Goal: Task Accomplishment & Management: Complete application form

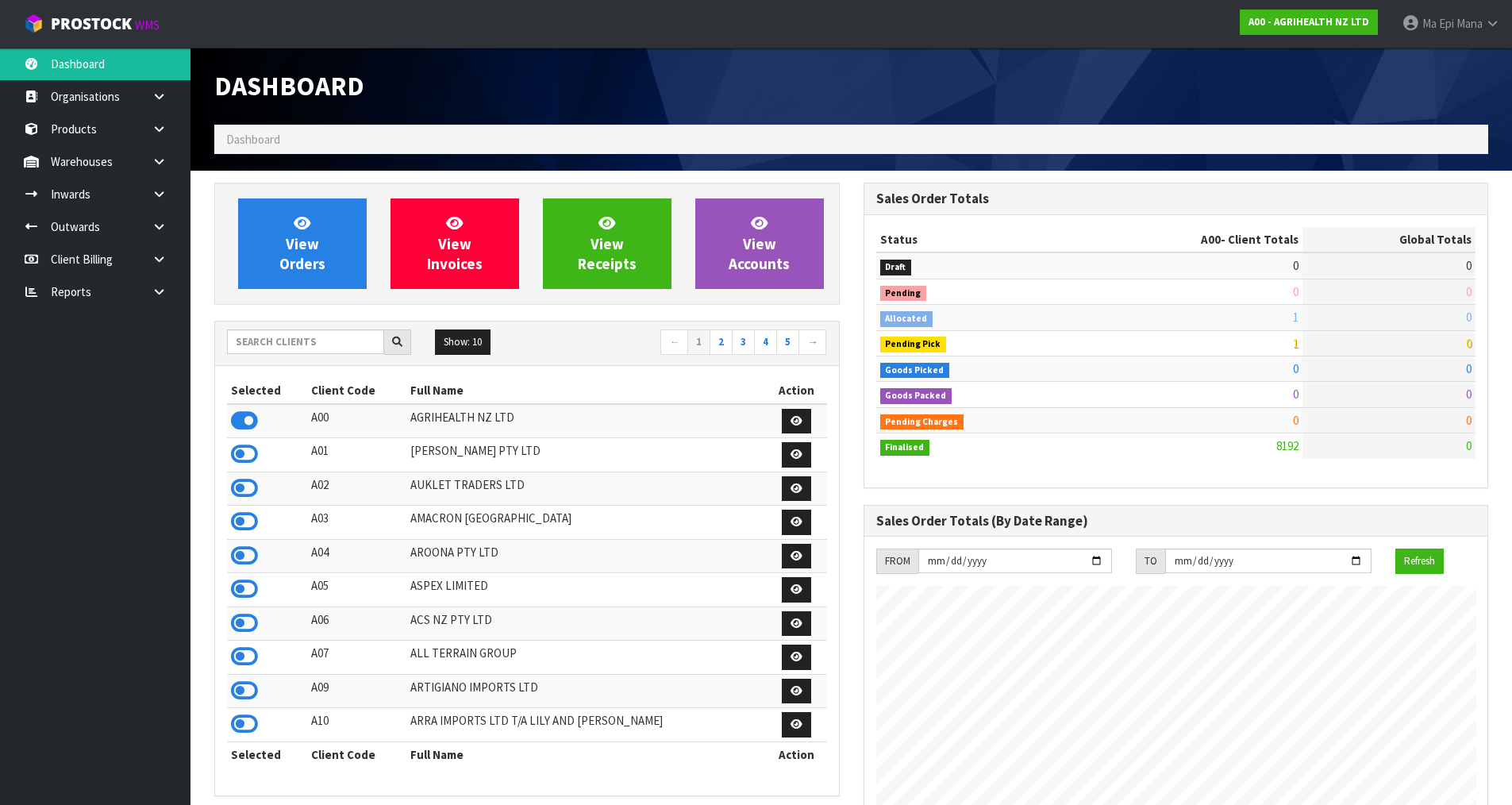
scroll to position [1203, 648]
click at [281, 345] on input "text" at bounding box center [305, 341] width 157 height 25
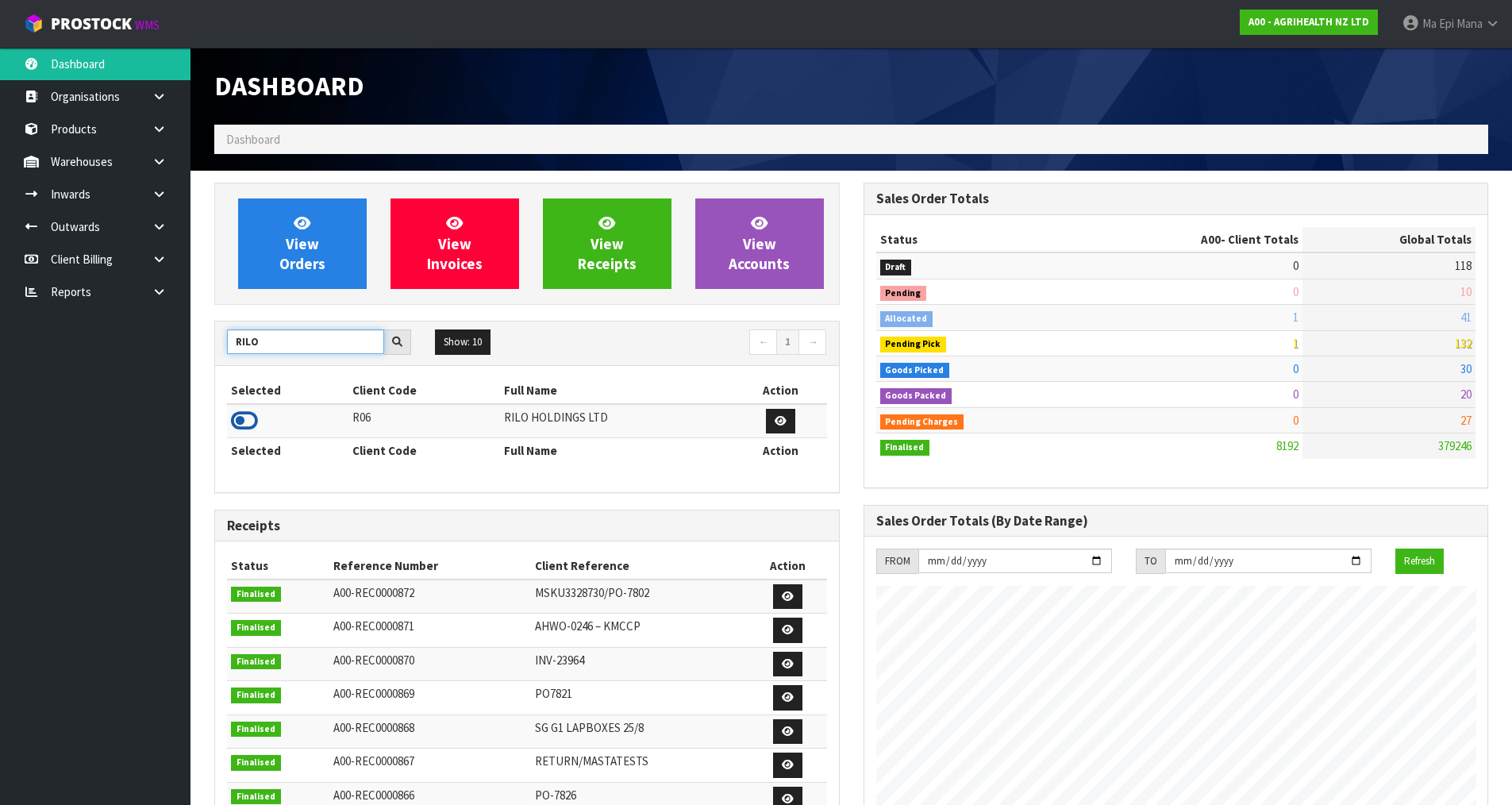
type input "RILO"
click at [253, 417] on icon at bounding box center [244, 420] width 27 height 24
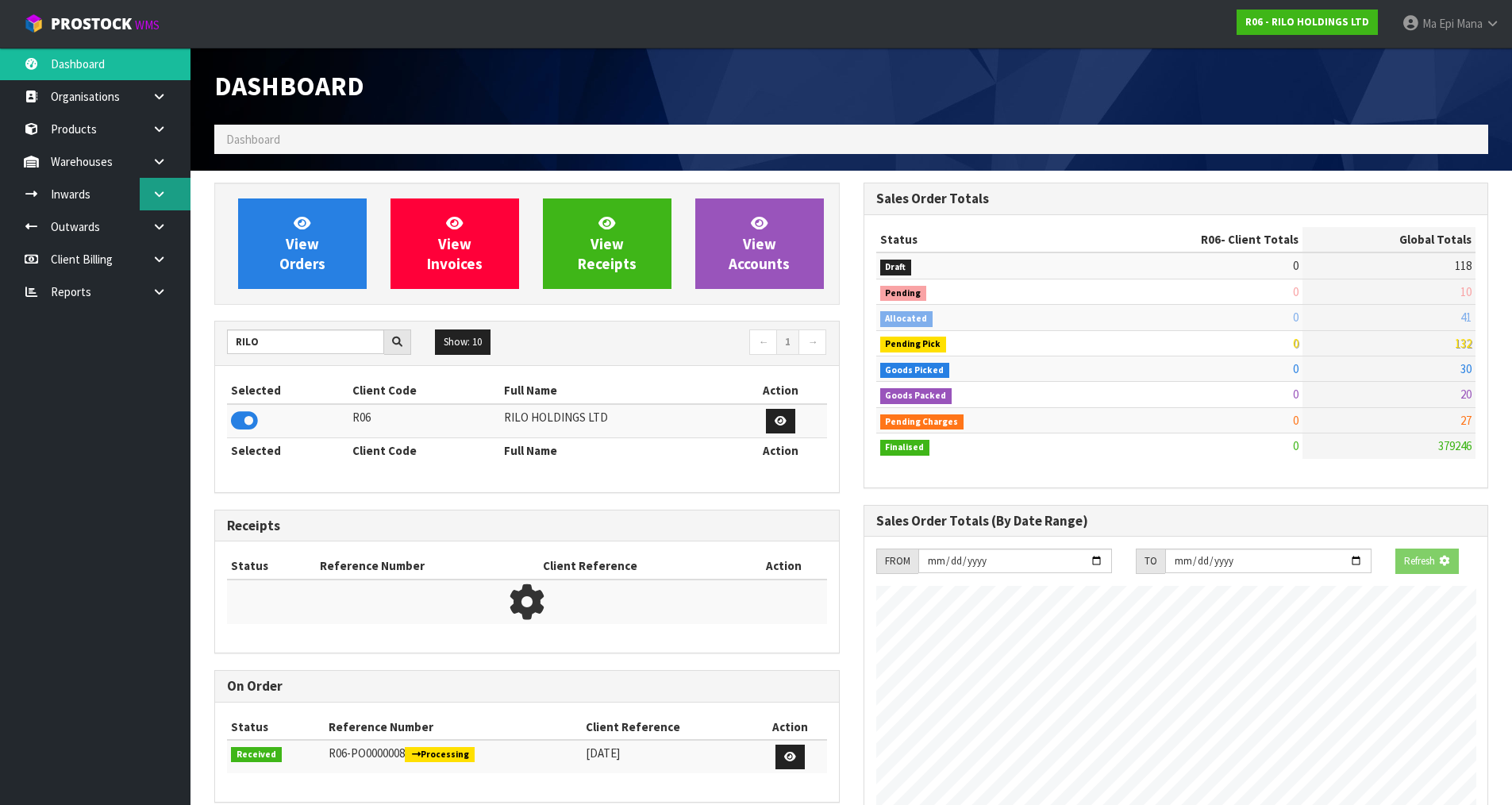
scroll to position [0, 0]
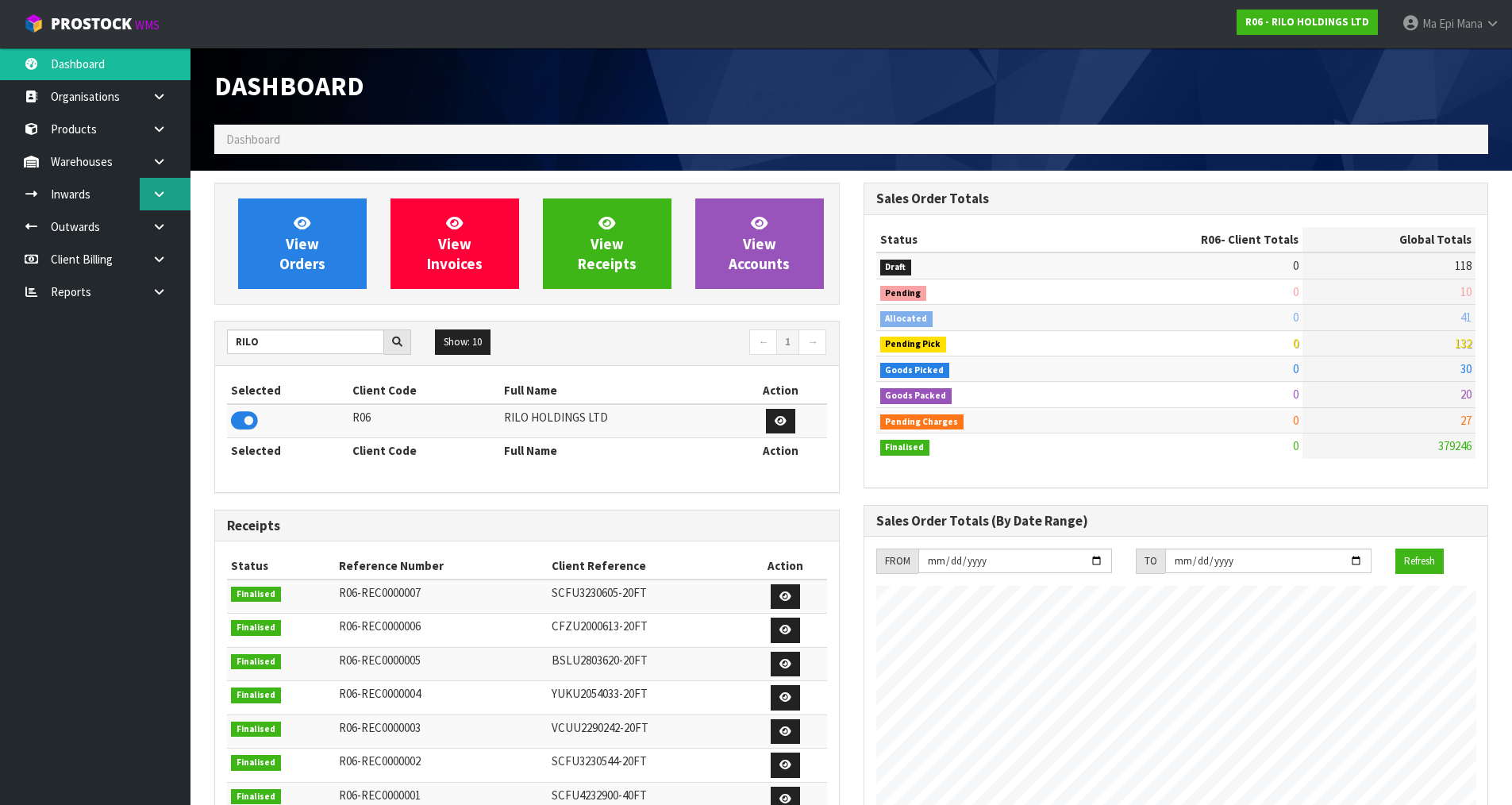
click at [160, 196] on icon at bounding box center [159, 194] width 15 height 12
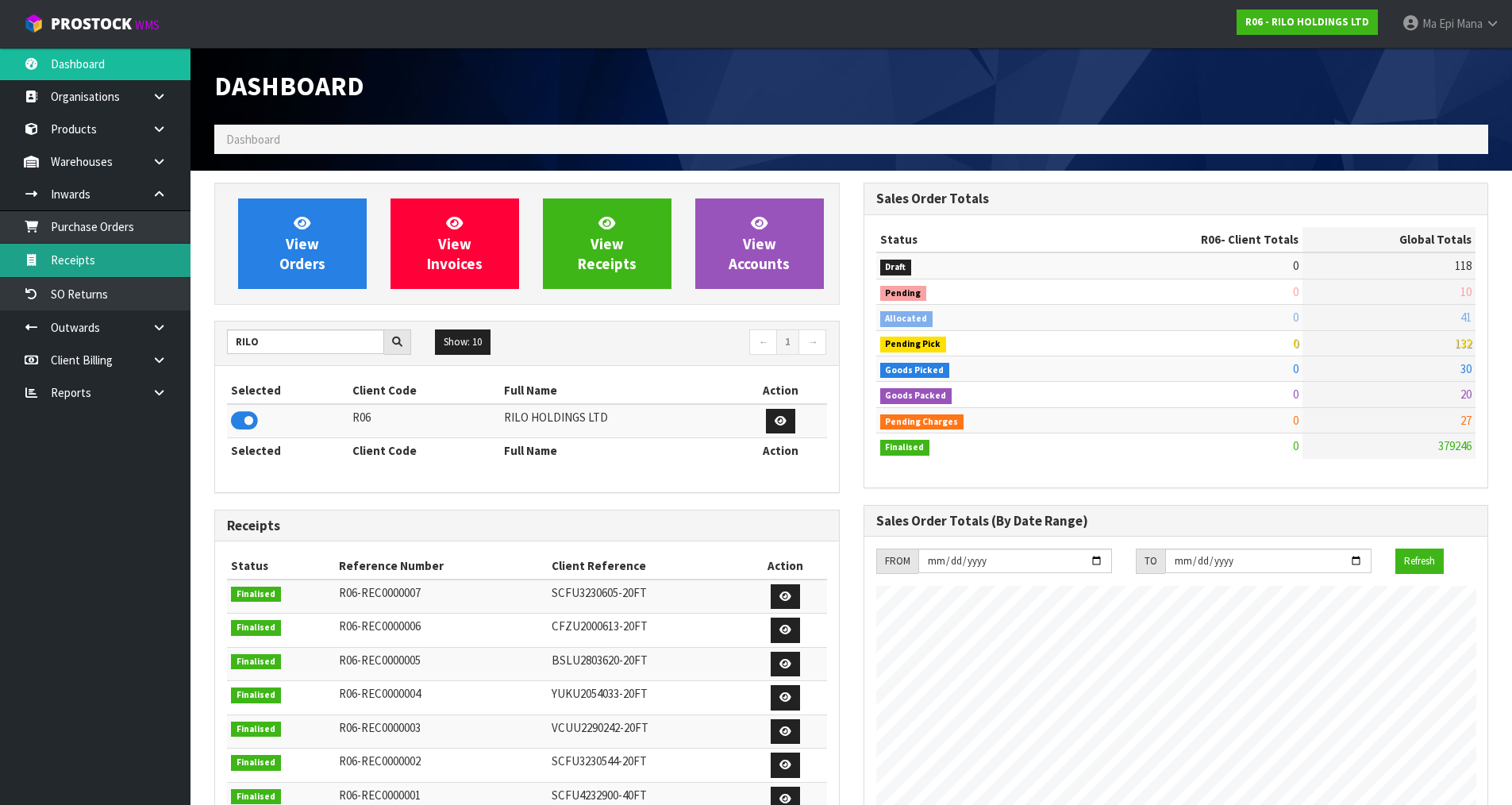
click at [104, 264] on link "Receipts" at bounding box center [95, 260] width 190 height 33
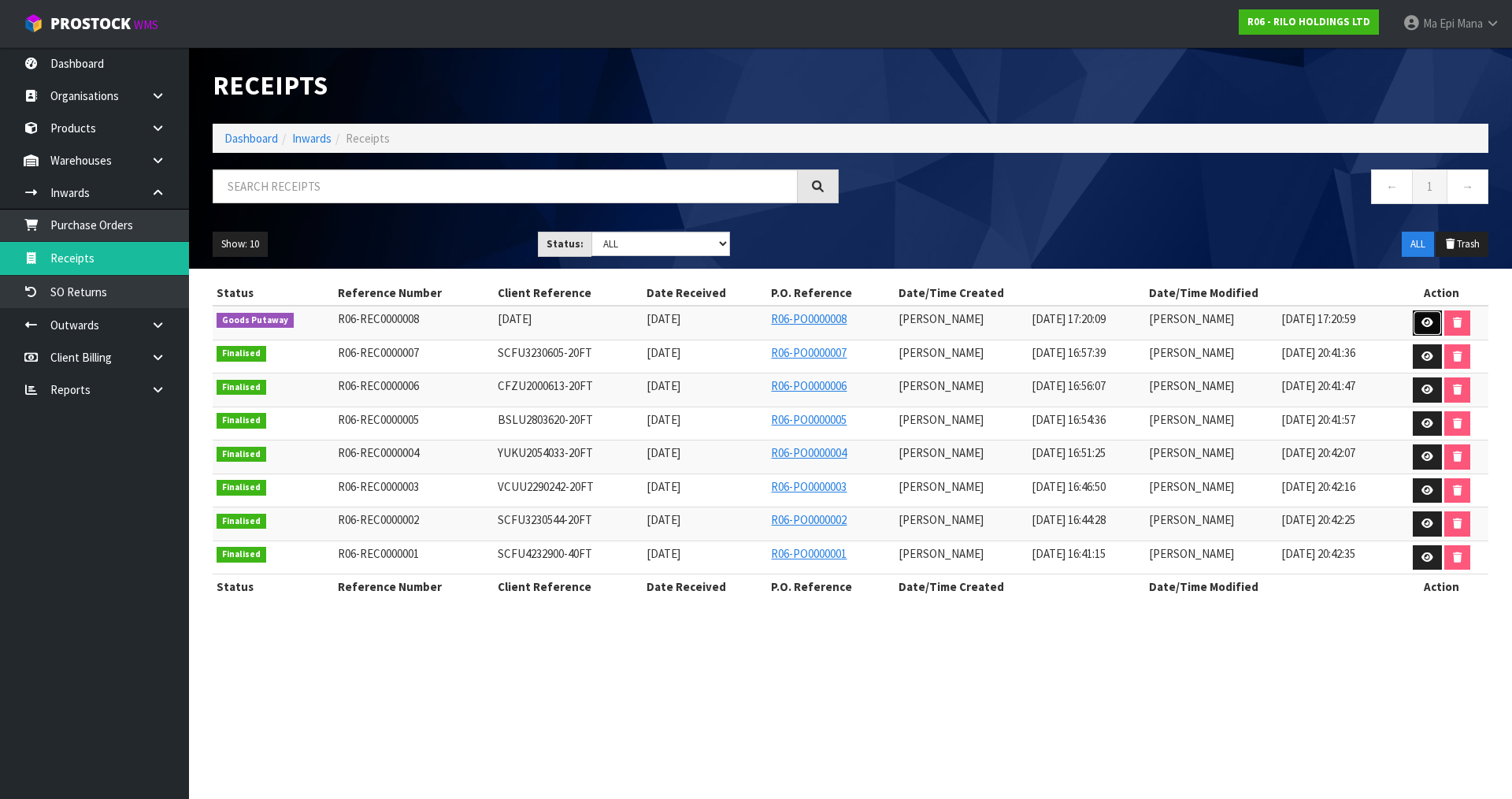
click at [1426, 320] on icon at bounding box center [1427, 323] width 12 height 10
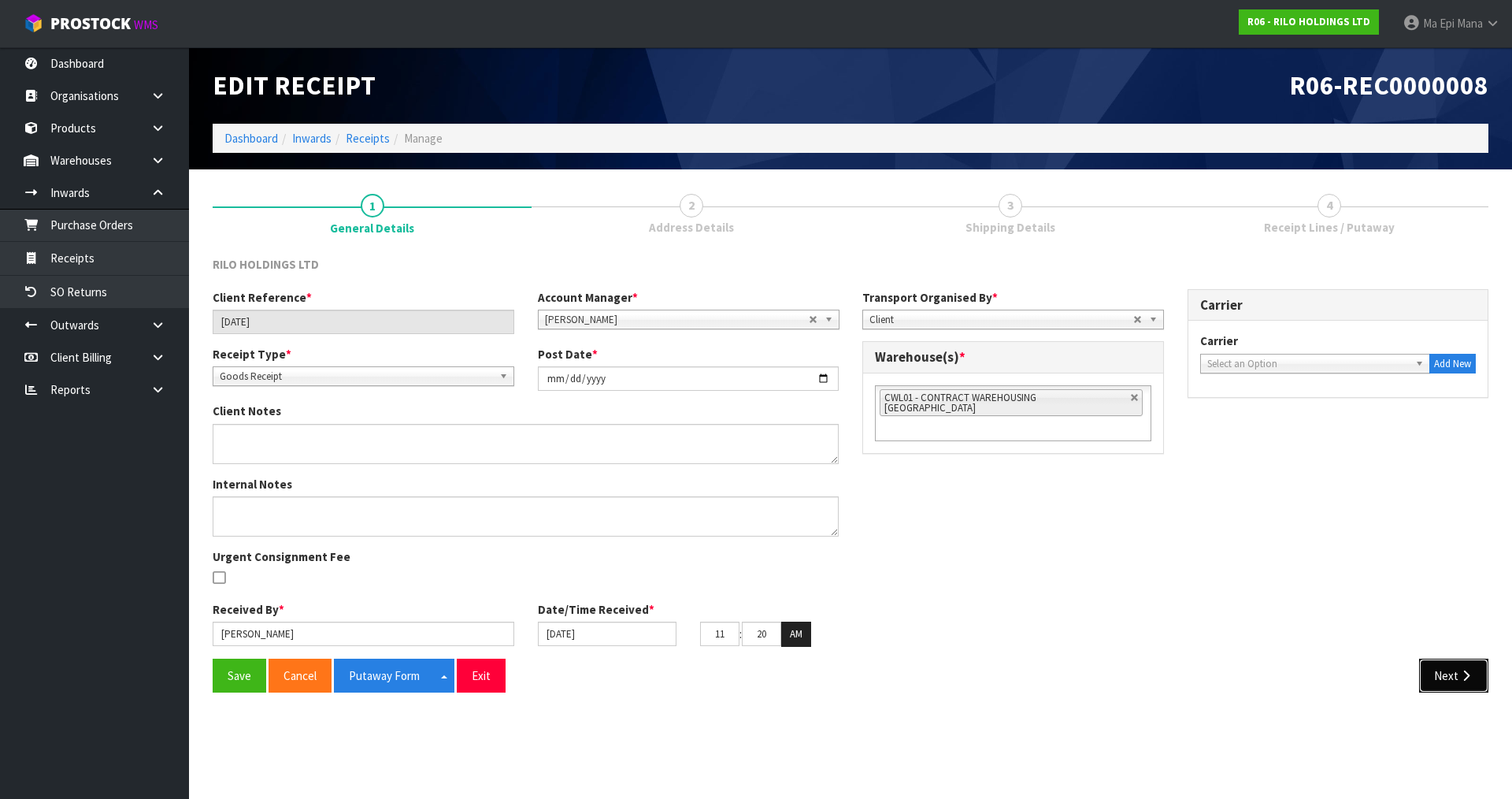
click at [1451, 664] on button "Next" at bounding box center [1453, 675] width 69 height 33
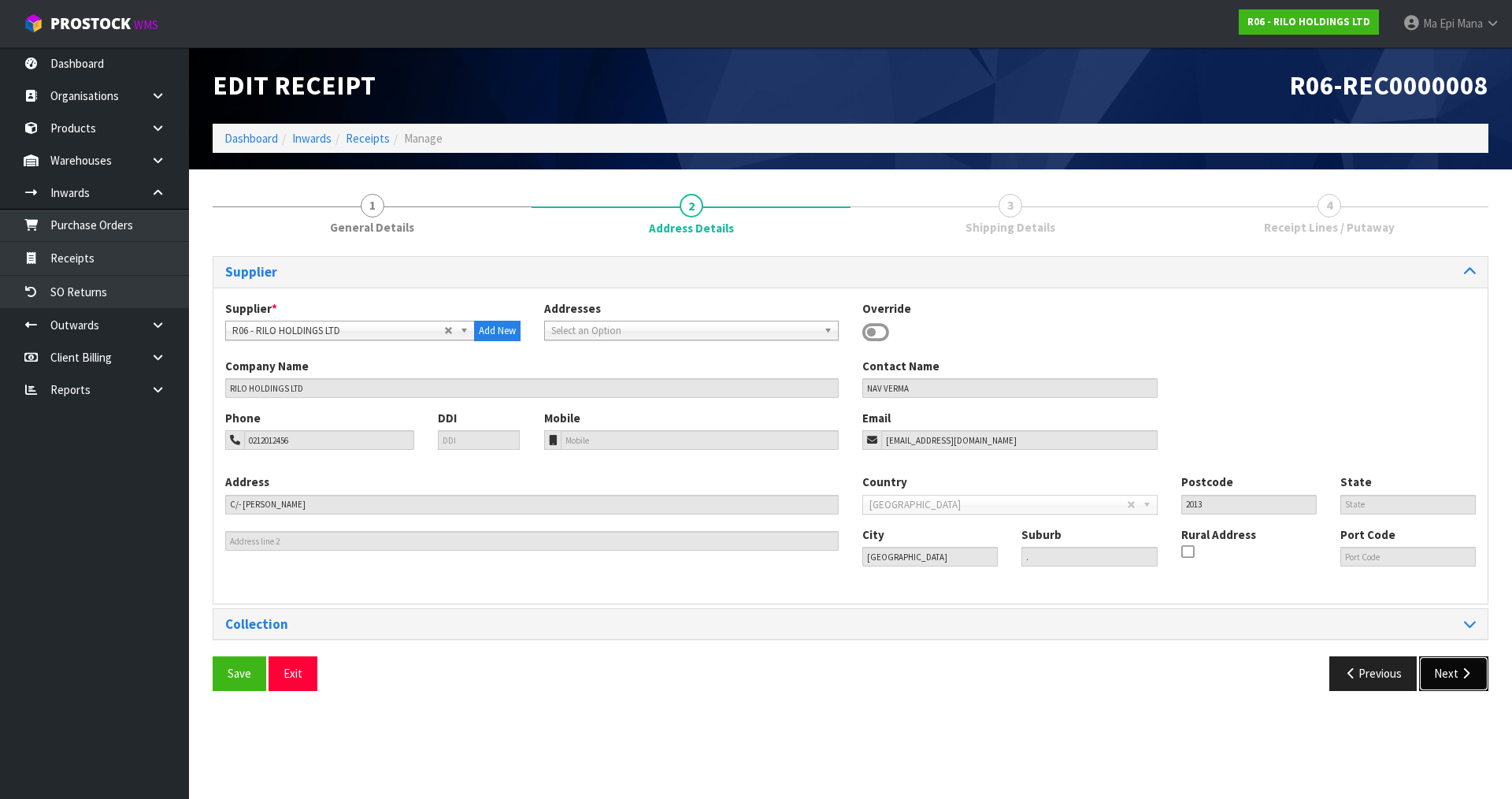
click at [1449, 673] on button "Next" at bounding box center [1453, 673] width 69 height 33
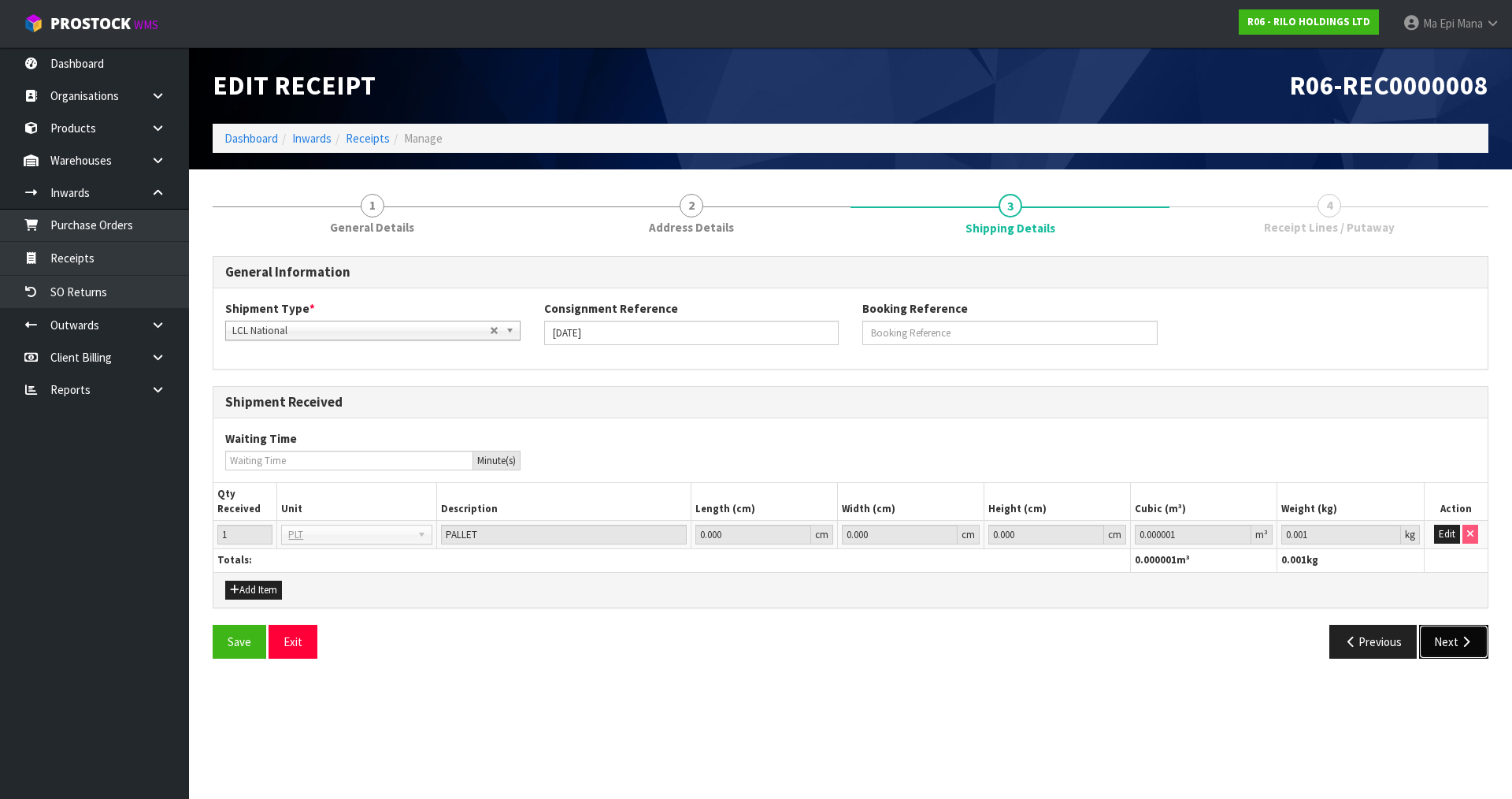
click at [1457, 632] on button "Next" at bounding box center [1453, 642] width 69 height 33
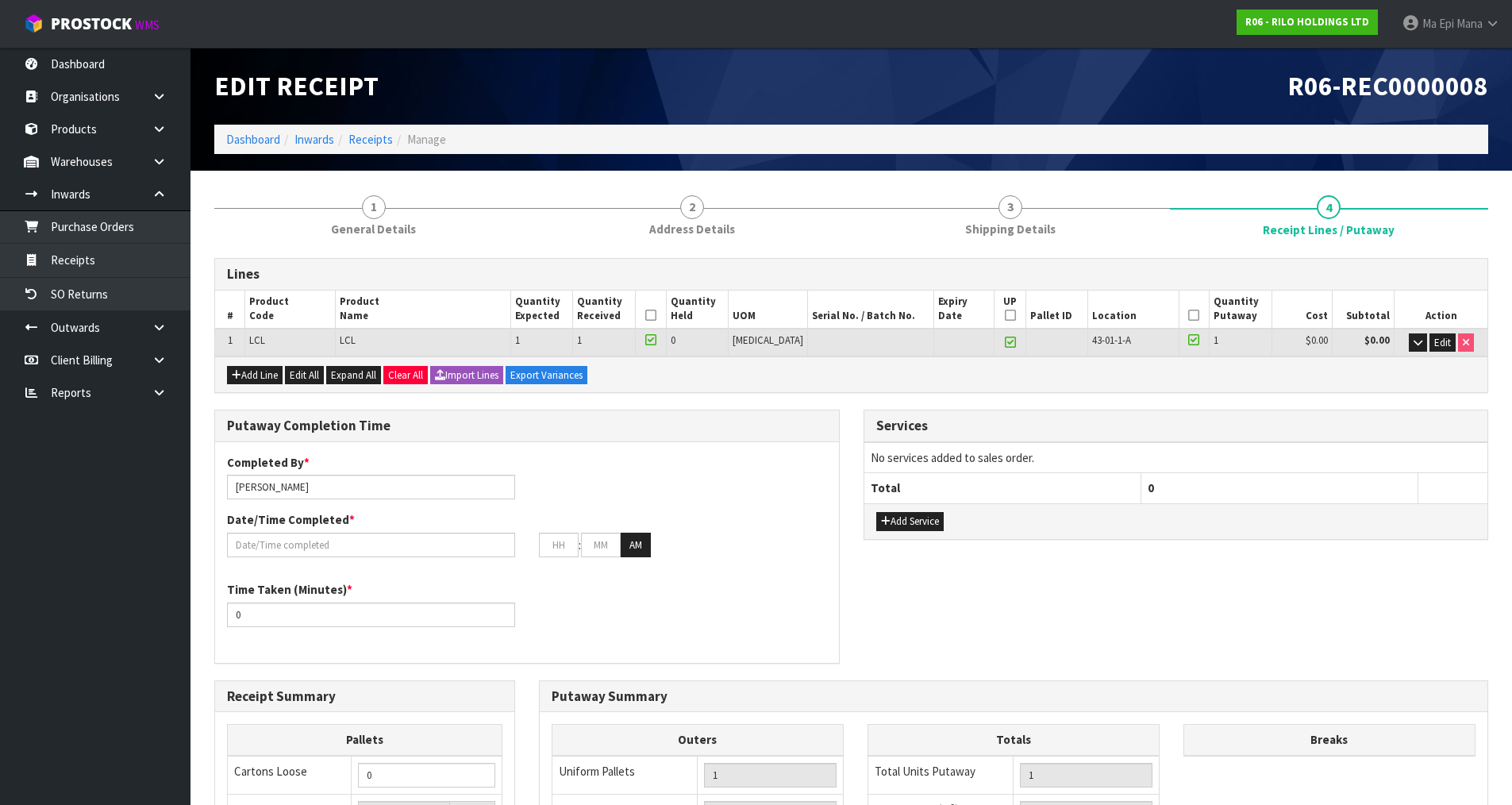
click at [666, 307] on th at bounding box center [650, 309] width 30 height 38
click at [656, 315] on icon at bounding box center [650, 315] width 11 height 1
click at [1188, 315] on icon at bounding box center [1193, 315] width 11 height 1
click at [351, 470] on div "Completed By * [PERSON_NAME]" at bounding box center [371, 477] width 312 height 46
click at [348, 476] on input "[PERSON_NAME]" at bounding box center [371, 487] width 289 height 25
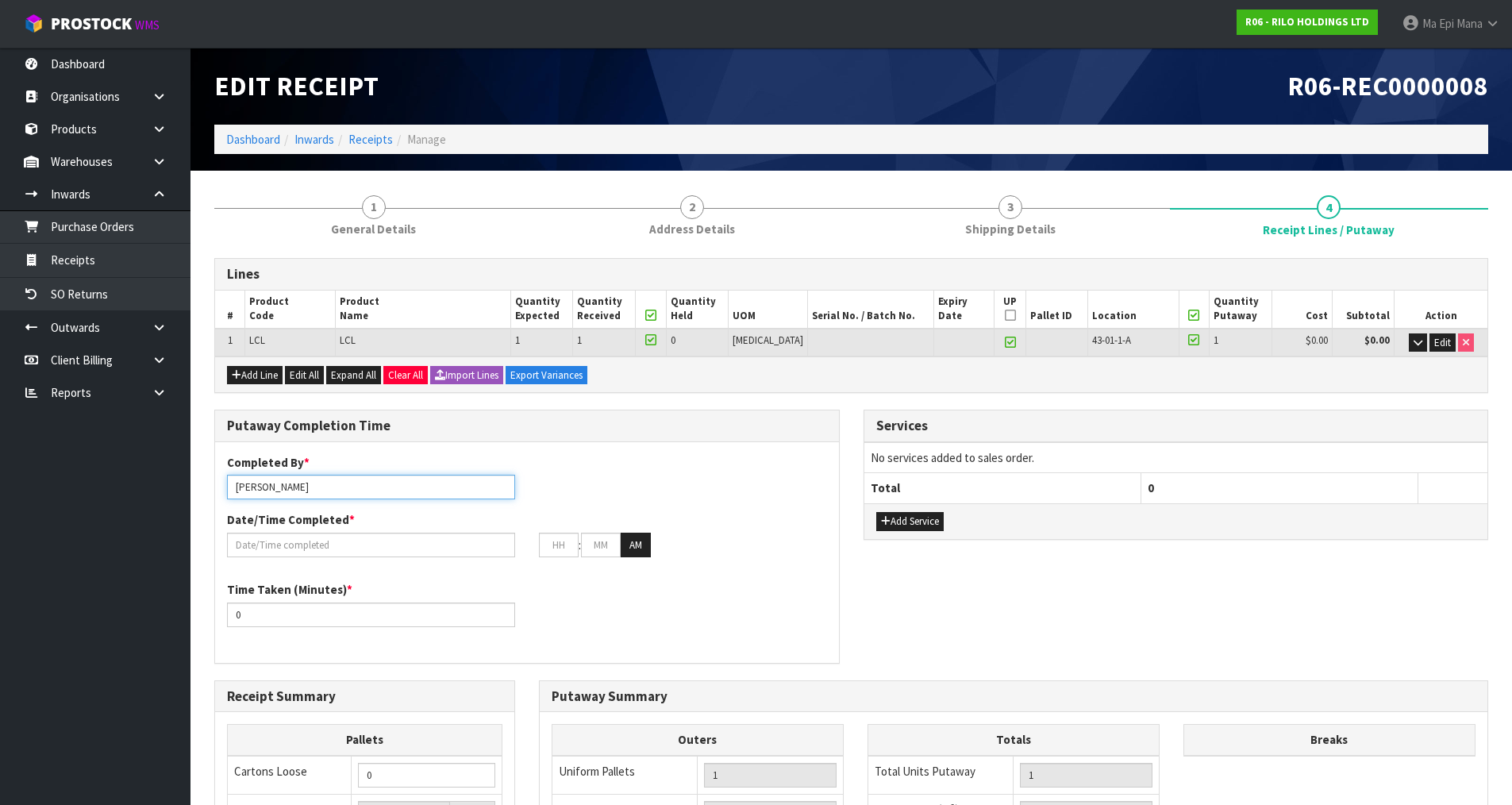
click at [348, 476] on input "[PERSON_NAME]" at bounding box center [371, 487] width 289 height 25
type input "Ma Epi Mana"
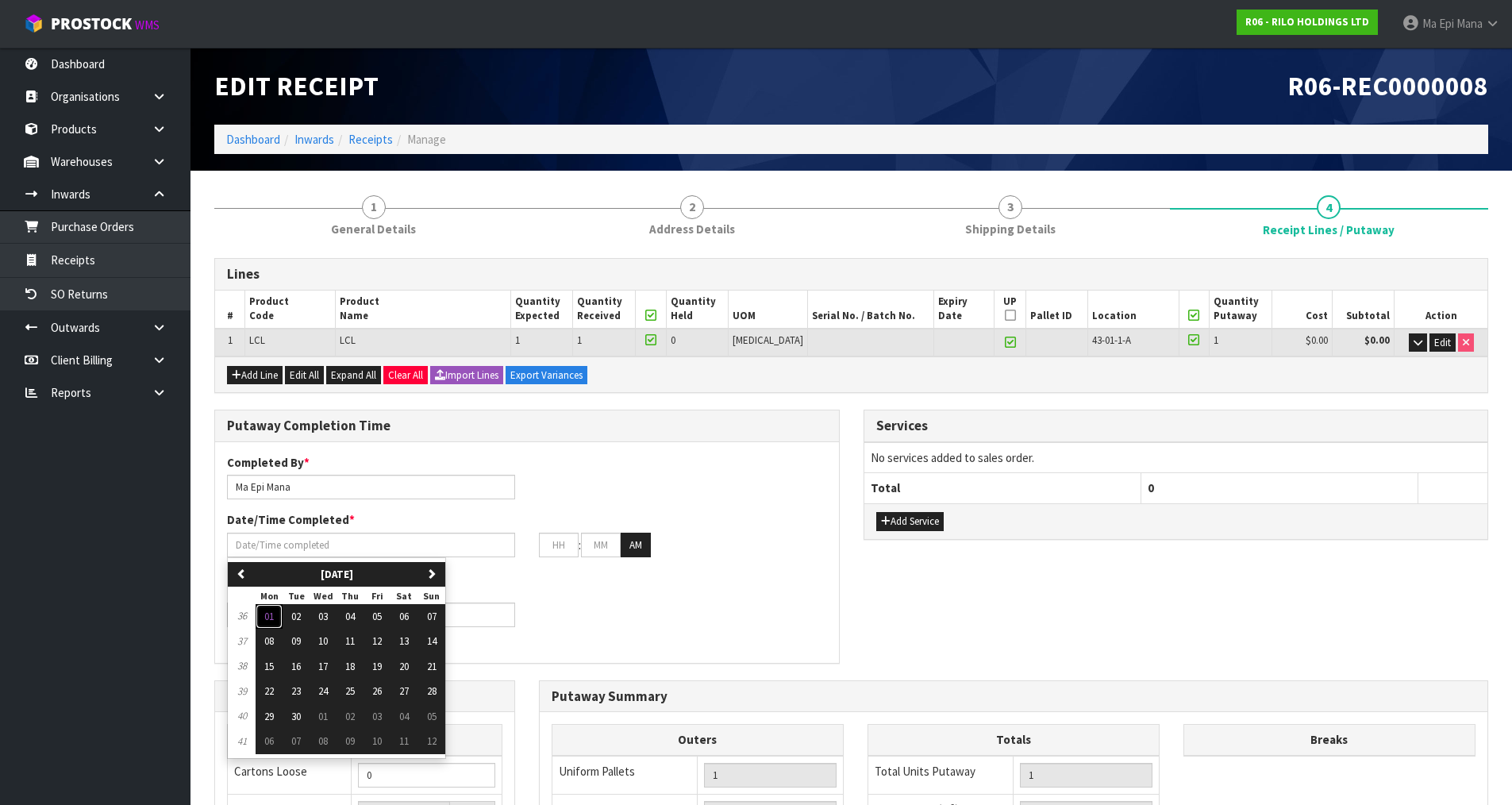
click at [265, 623] on button "01" at bounding box center [269, 617] width 27 height 26
type input "[DATE]"
type input "12"
type input "00"
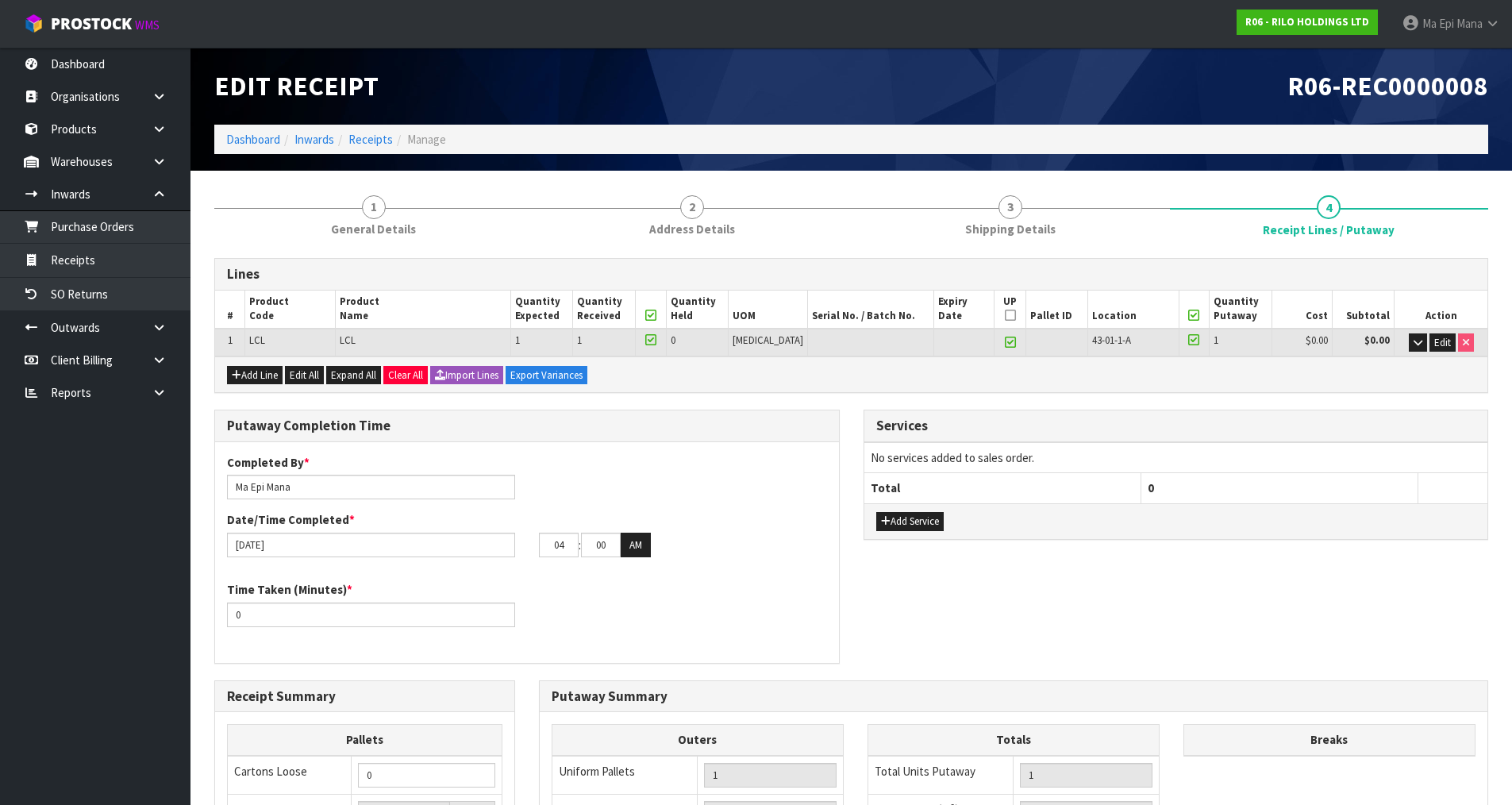
type input "05"
click at [638, 548] on button "AM" at bounding box center [636, 545] width 30 height 26
click at [329, 613] on input "0" at bounding box center [371, 615] width 289 height 25
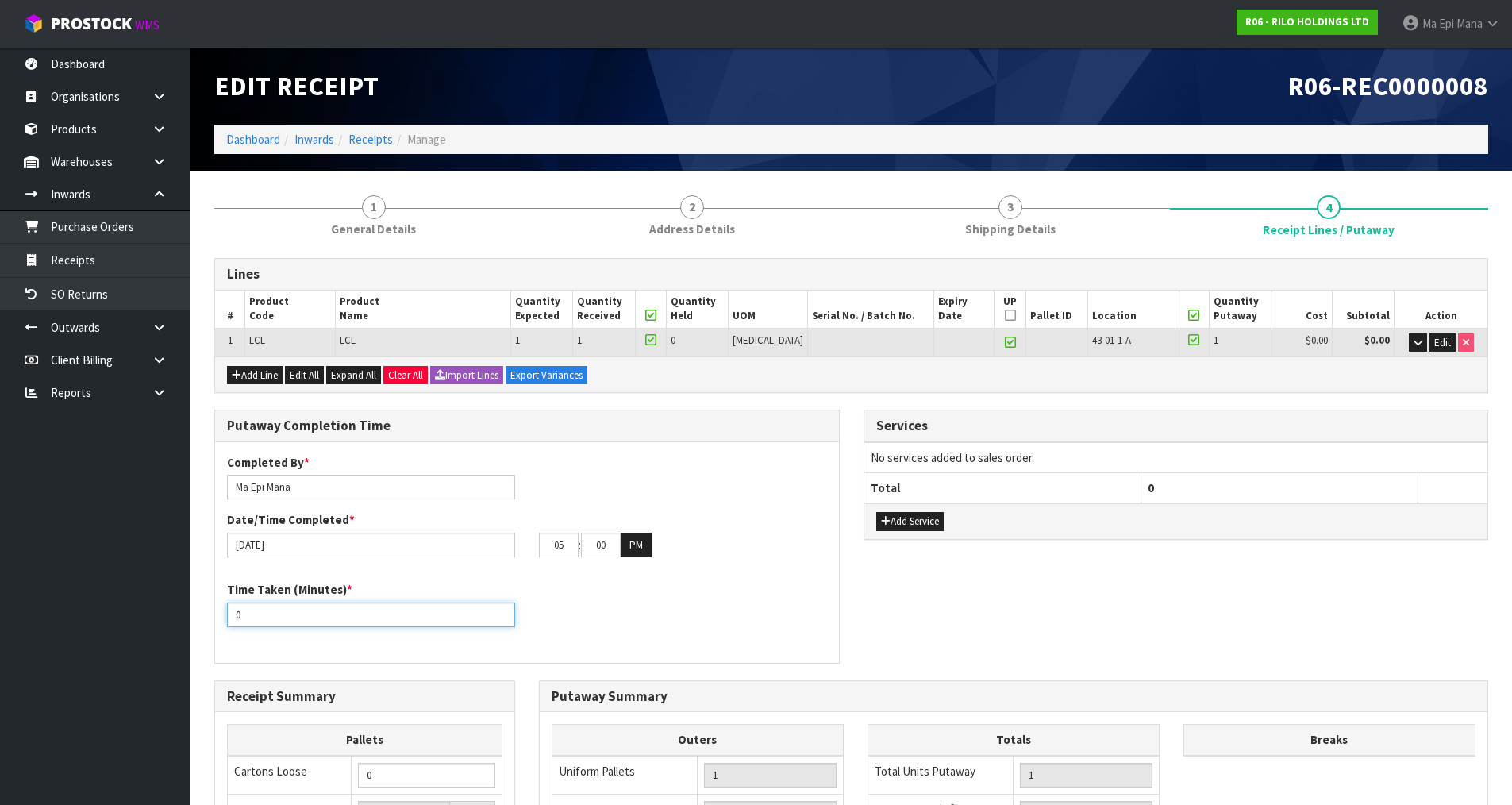
click at [329, 613] on input "0" at bounding box center [371, 615] width 289 height 25
type input "15"
click at [743, 574] on div "Completed By * [PERSON_NAME] Date/Time Completed * [DATE] 05 : 00 : 00 PM Time …" at bounding box center [526, 552] width 624 height 197
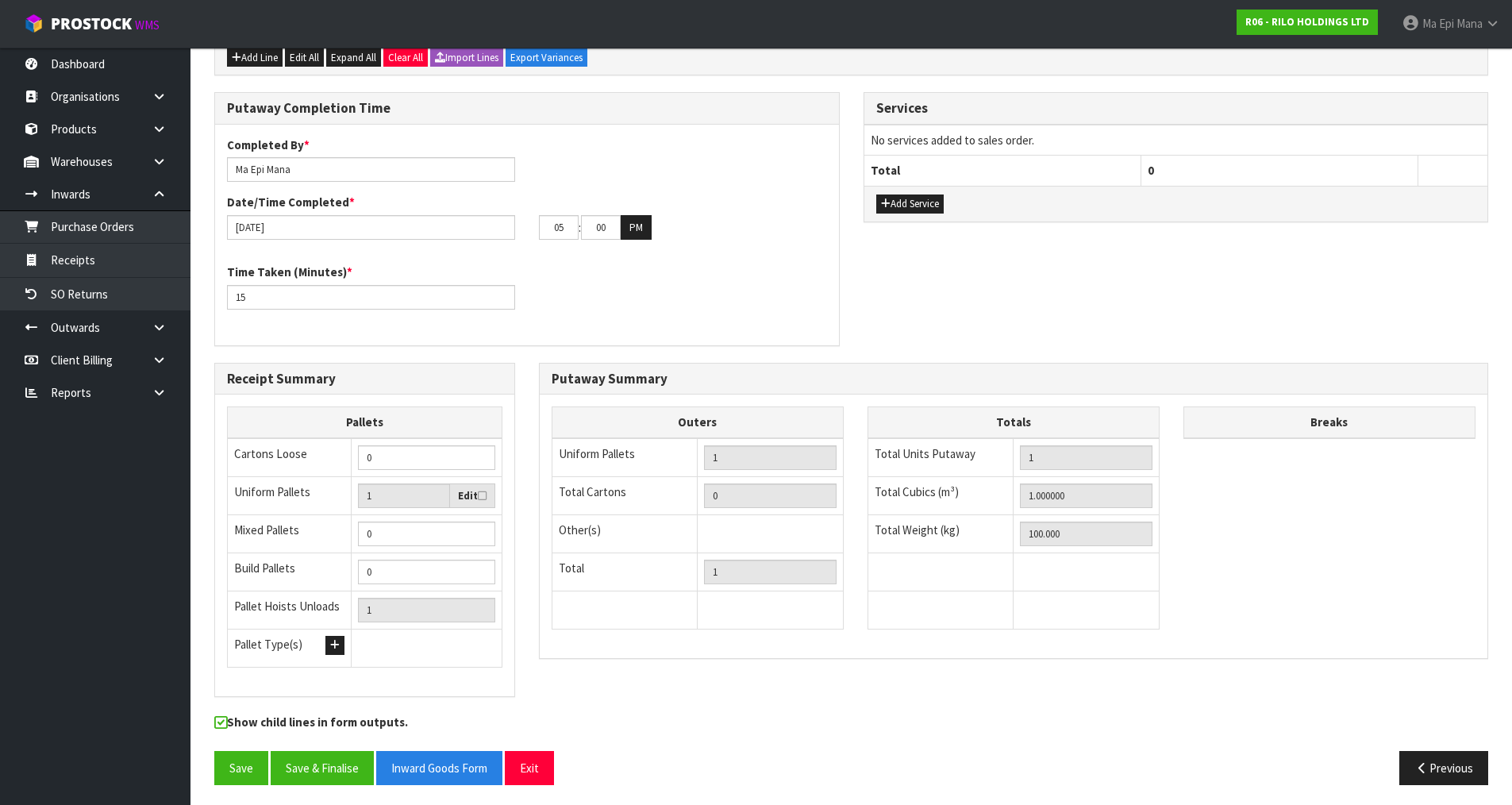
scroll to position [321, 0]
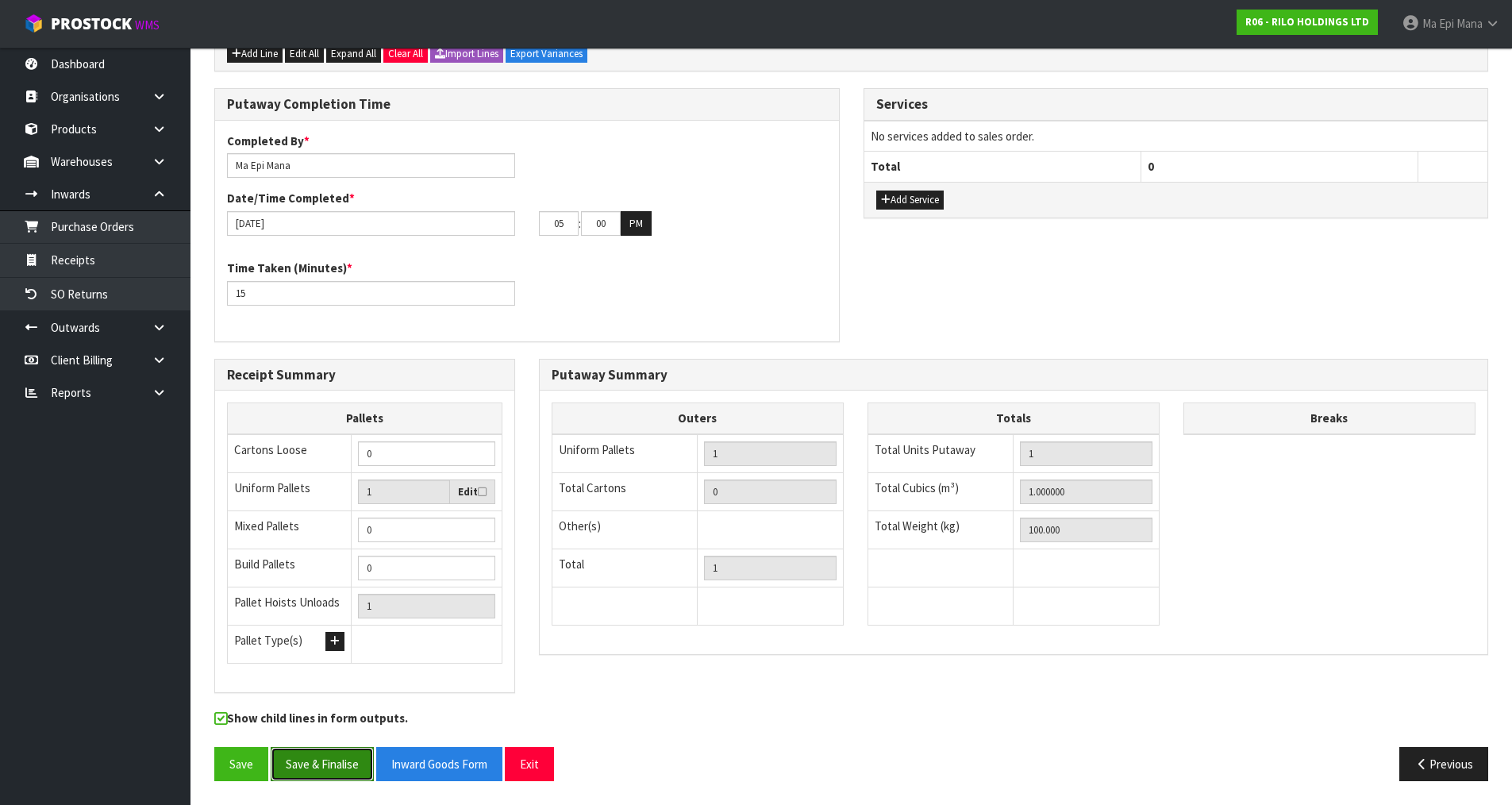
click at [343, 763] on button "Save & Finalise" at bounding box center [322, 763] width 103 height 34
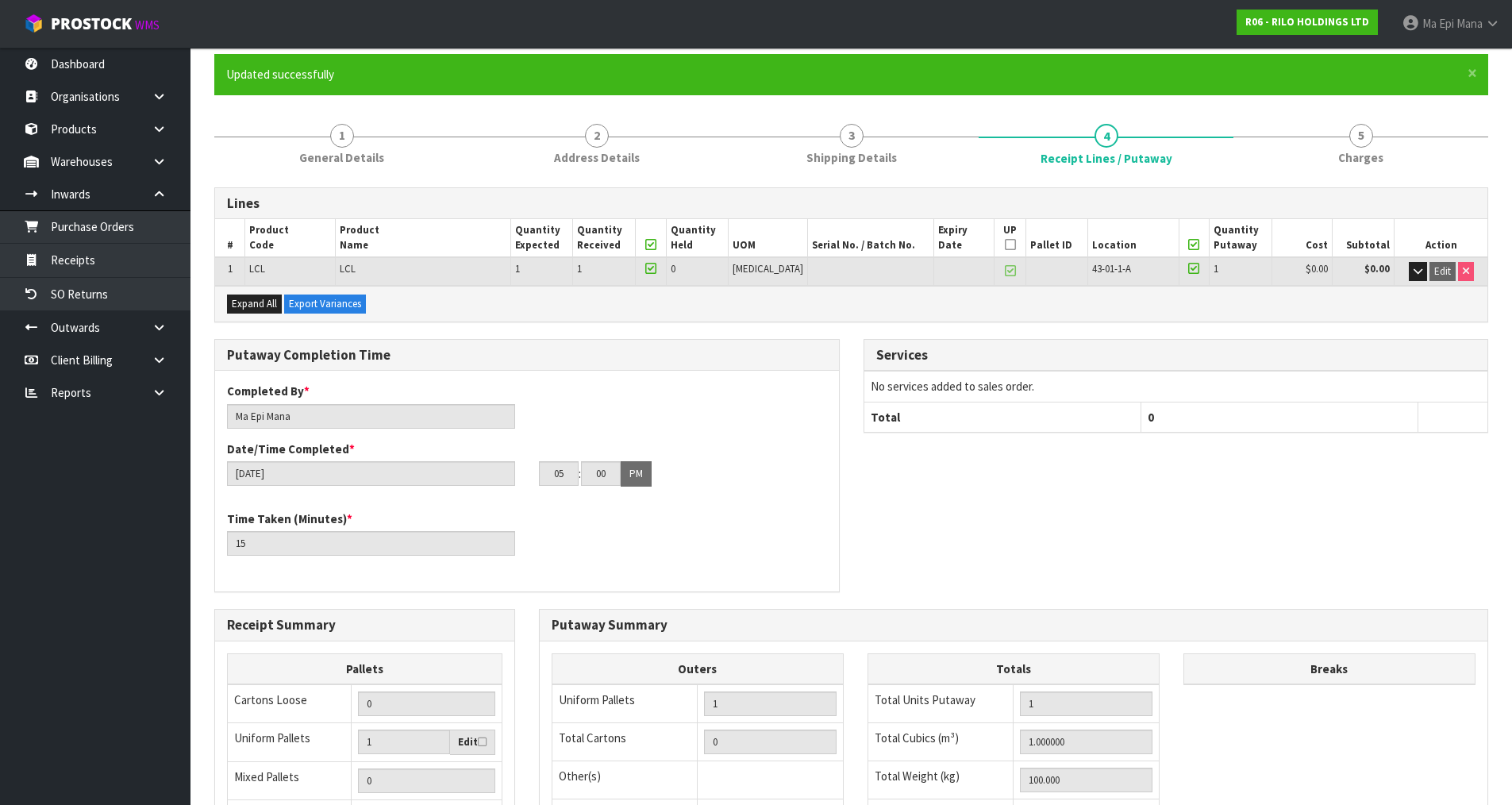
scroll to position [380, 0]
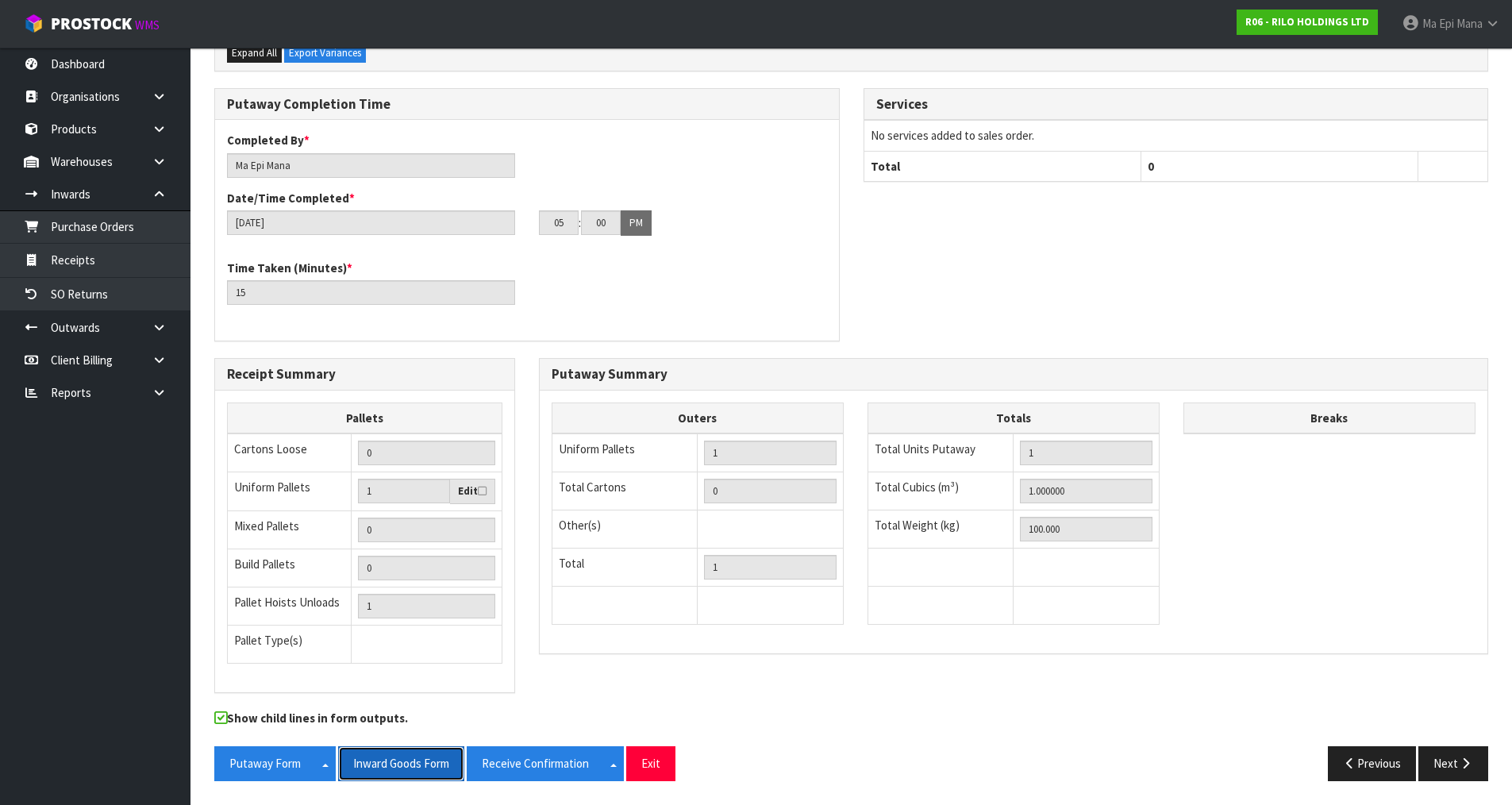
click at [400, 773] on button "Inward Goods Form" at bounding box center [401, 762] width 126 height 34
drag, startPoint x: 646, startPoint y: 768, endPoint x: 657, endPoint y: 768, distance: 11.0
click at [646, 768] on button "Exit" at bounding box center [651, 762] width 50 height 34
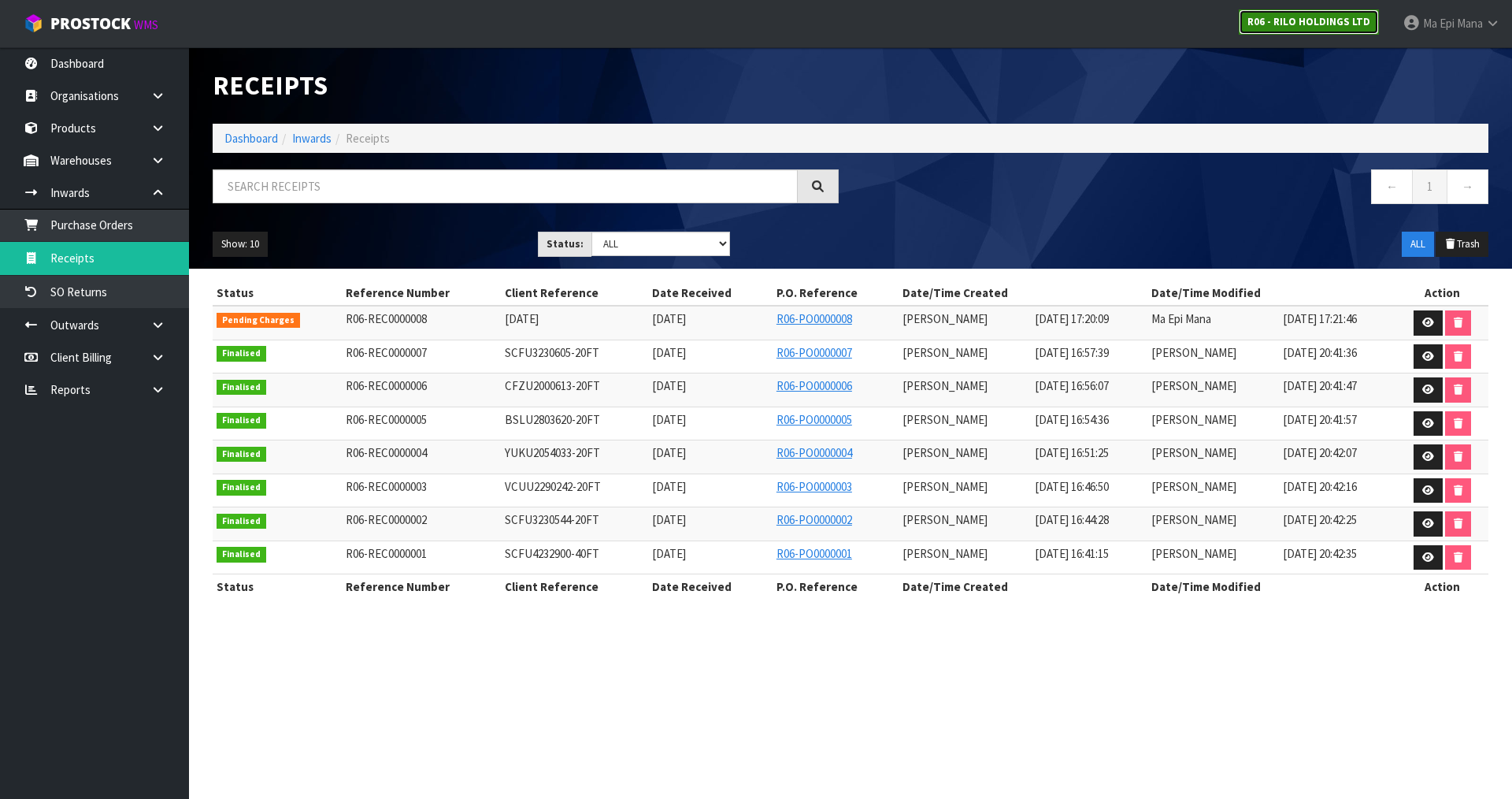
click at [1281, 23] on strong "R06 - RILO HOLDINGS LTD" at bounding box center [1308, 22] width 123 height 14
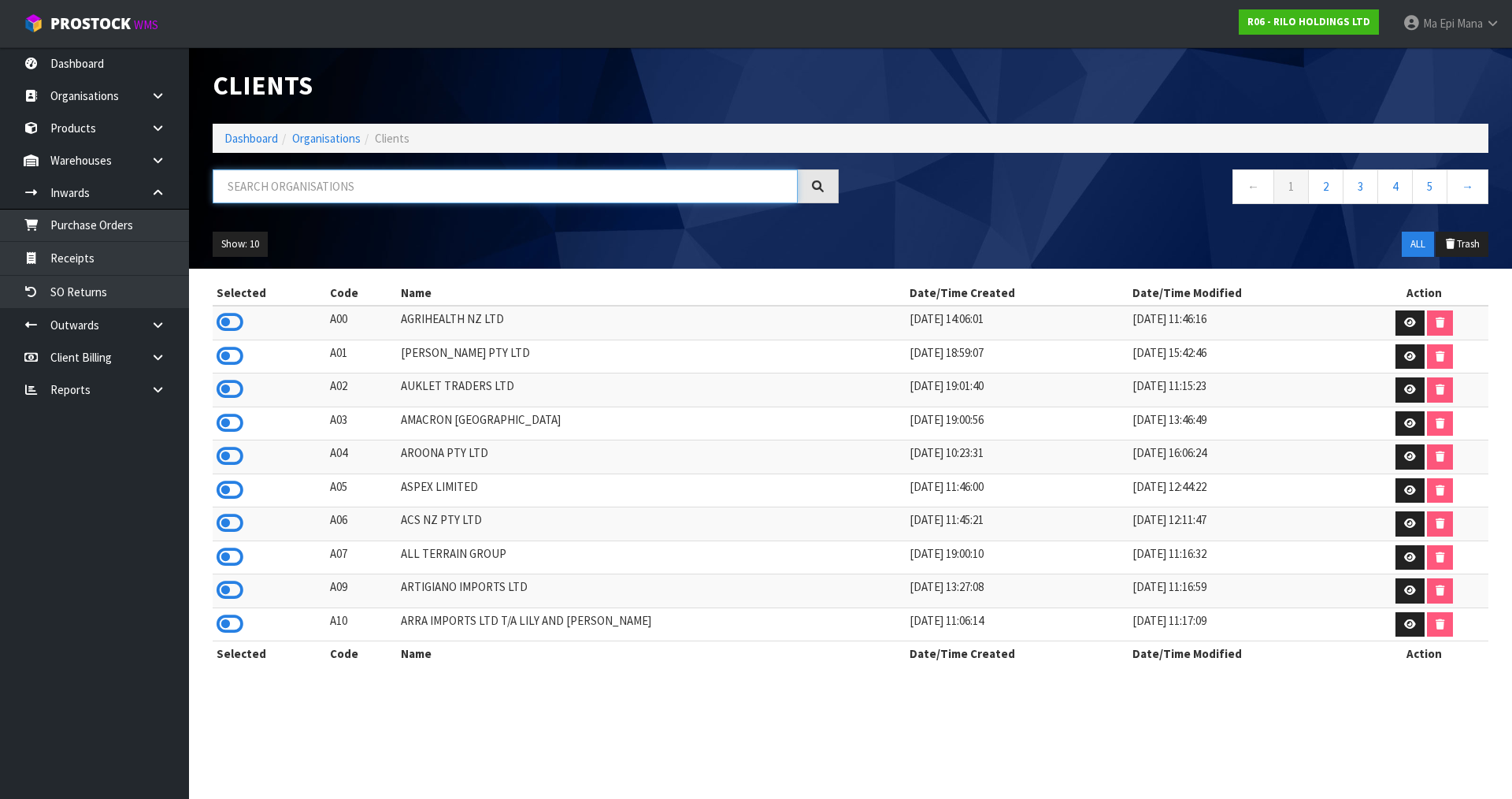
click at [318, 196] on input "text" at bounding box center [505, 186] width 585 height 33
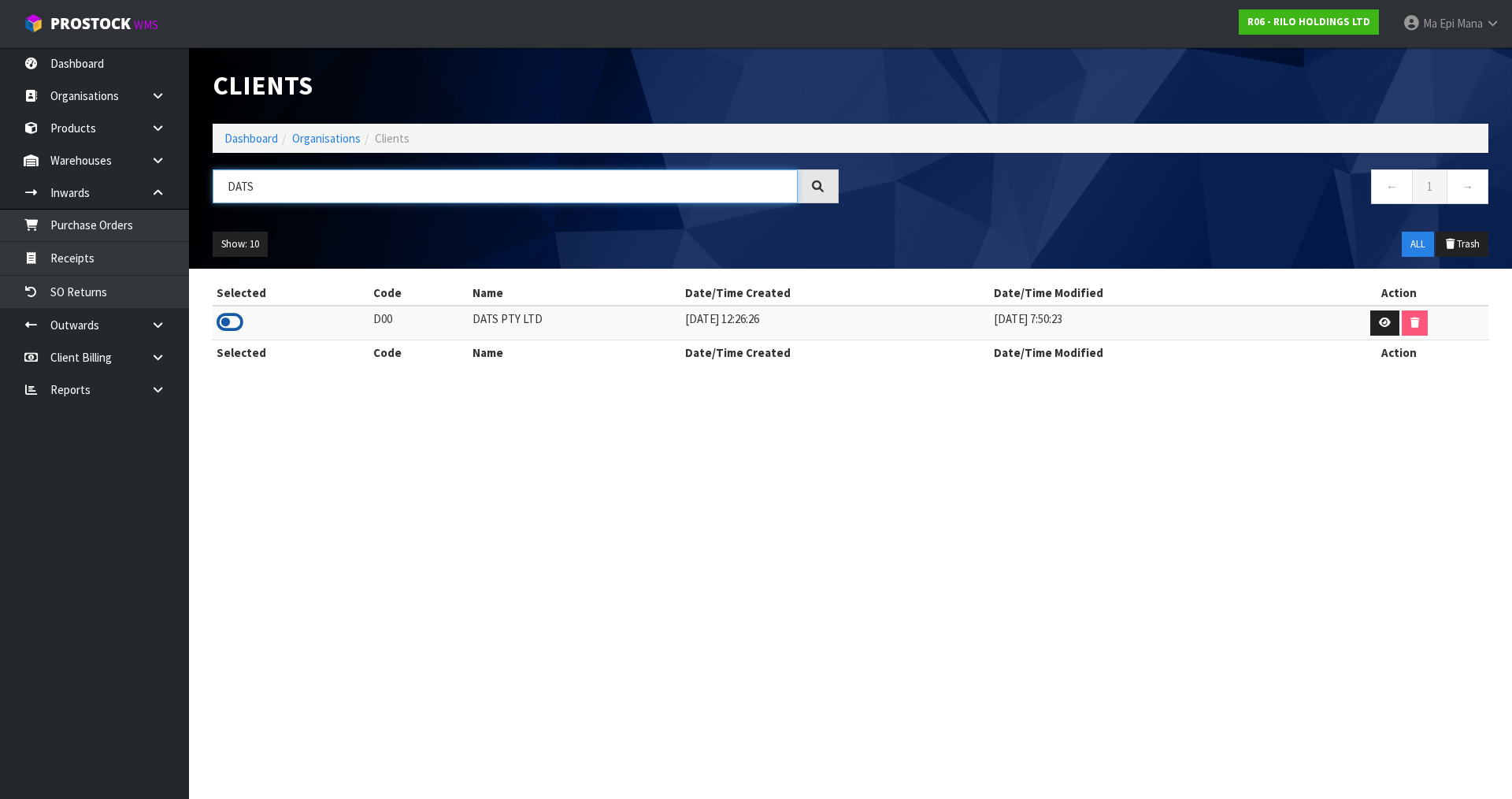
type input "DATS"
click at [221, 322] on icon at bounding box center [229, 322] width 27 height 24
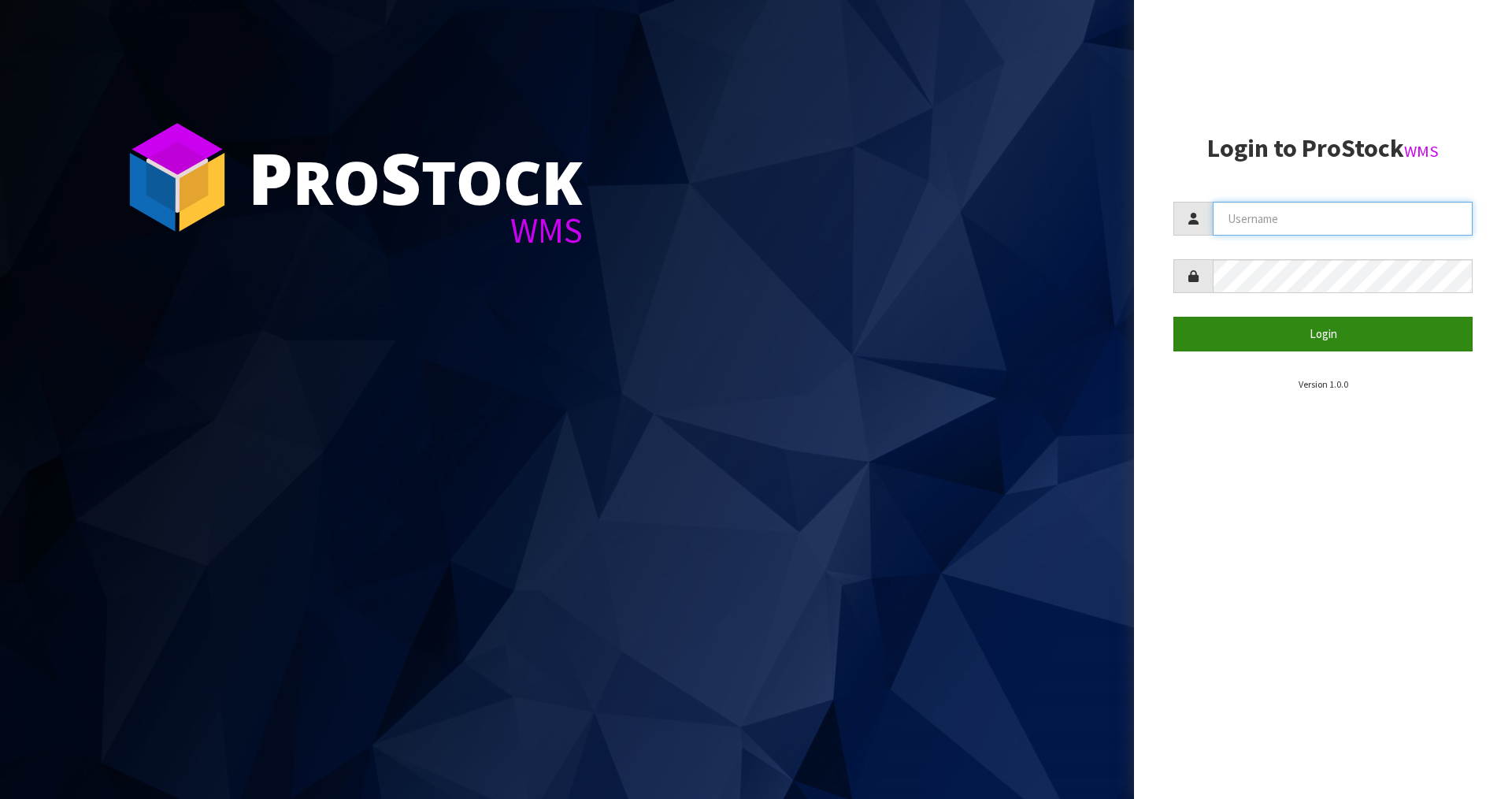
type input "Mana"
click at [1220, 336] on button "Login" at bounding box center [1323, 334] width 299 height 33
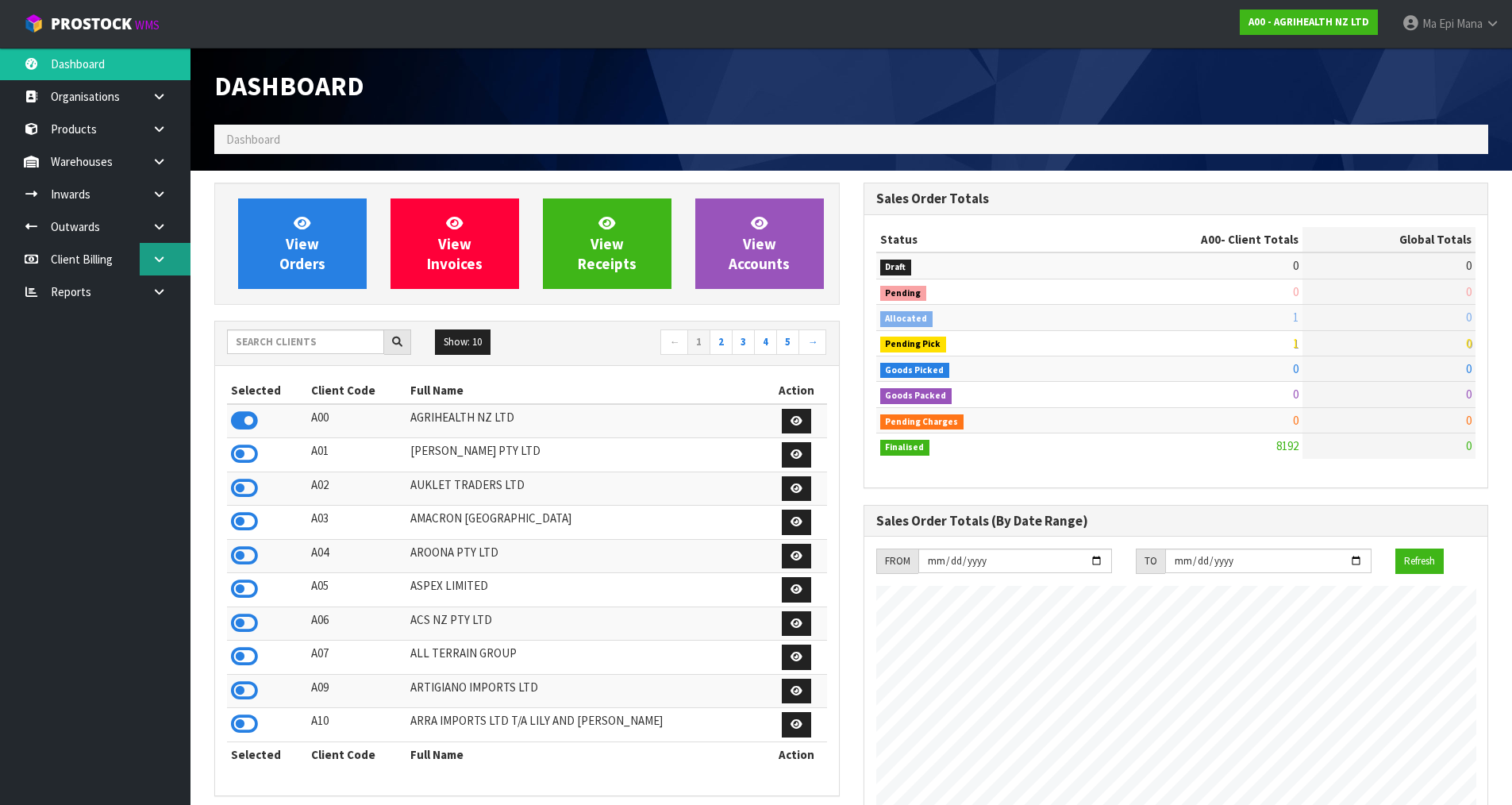
scroll to position [1203, 648]
click at [293, 339] on input "text" at bounding box center [305, 341] width 157 height 25
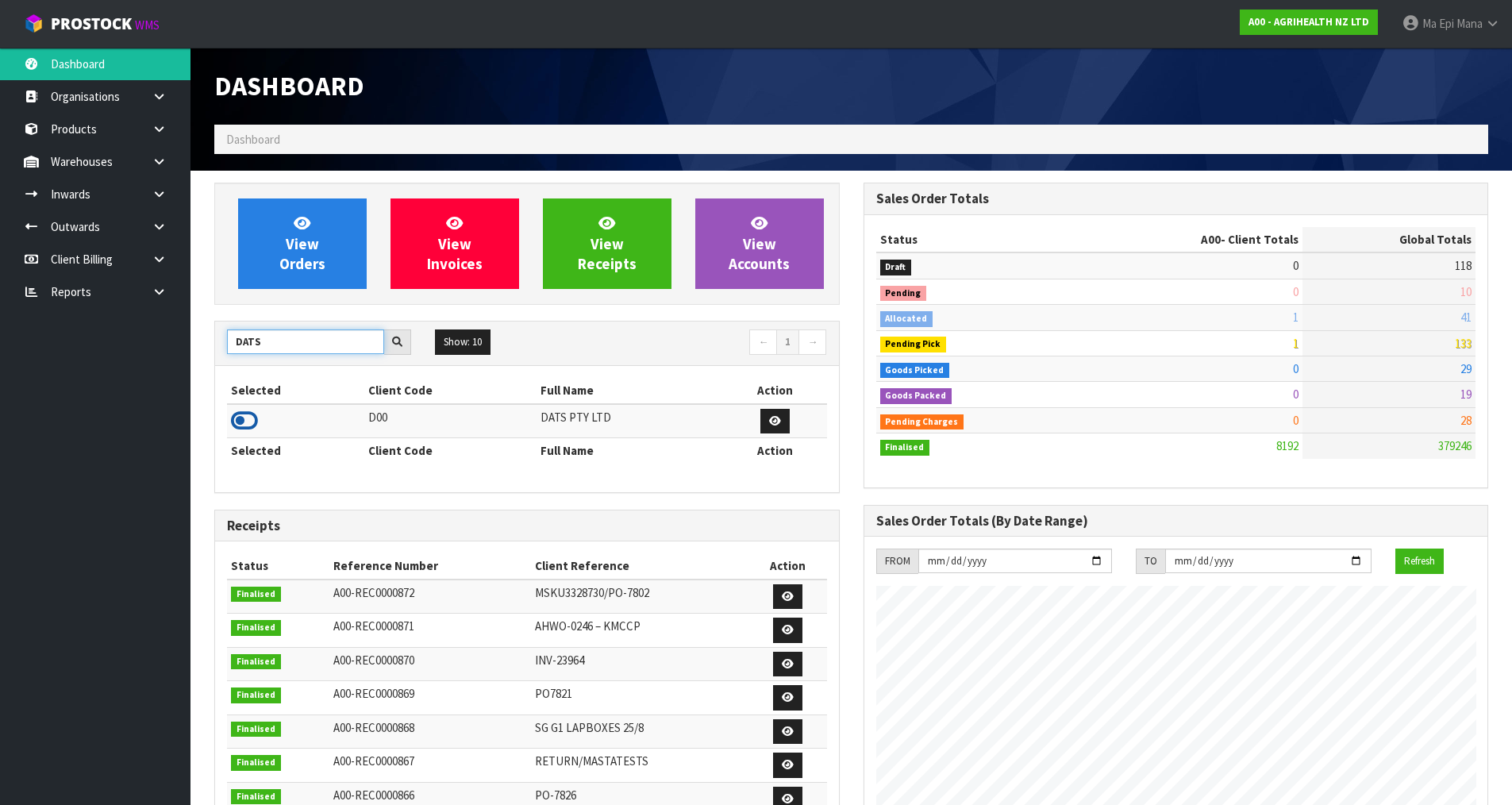
type input "DATS"
click at [241, 430] on icon at bounding box center [244, 420] width 27 height 24
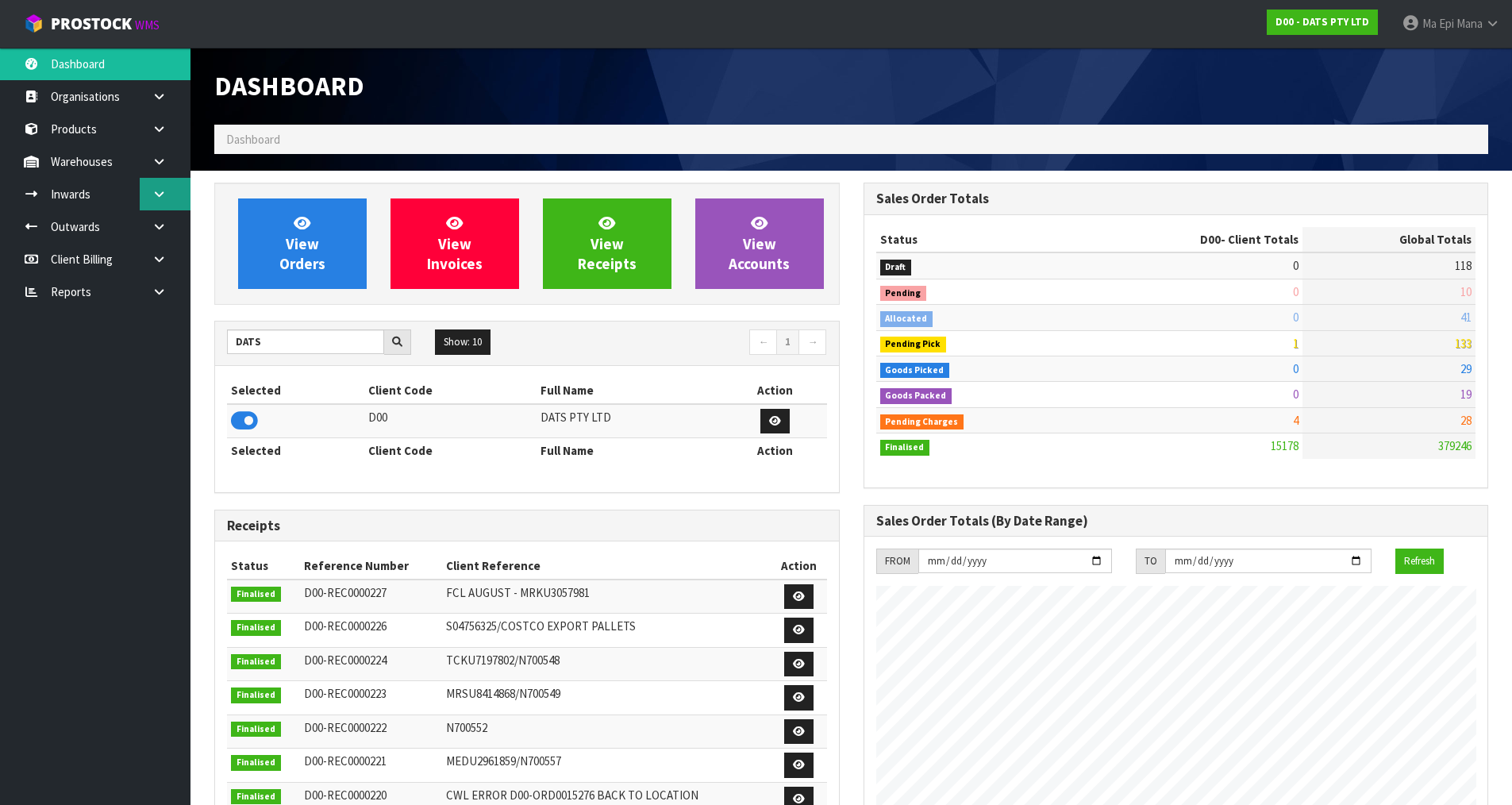
click at [158, 193] on icon at bounding box center [159, 194] width 15 height 12
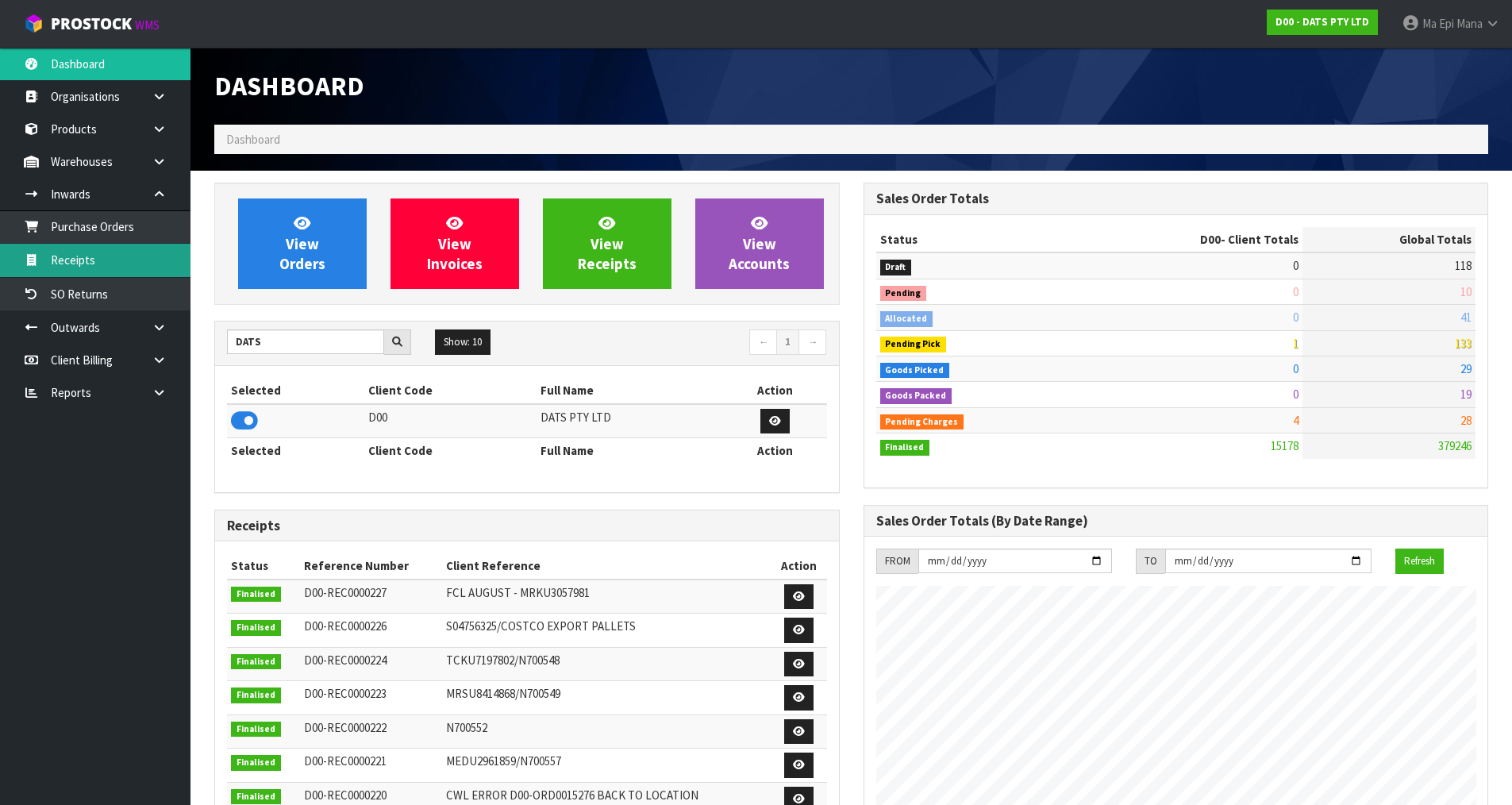
click at [141, 255] on link "Receipts" at bounding box center [95, 260] width 190 height 33
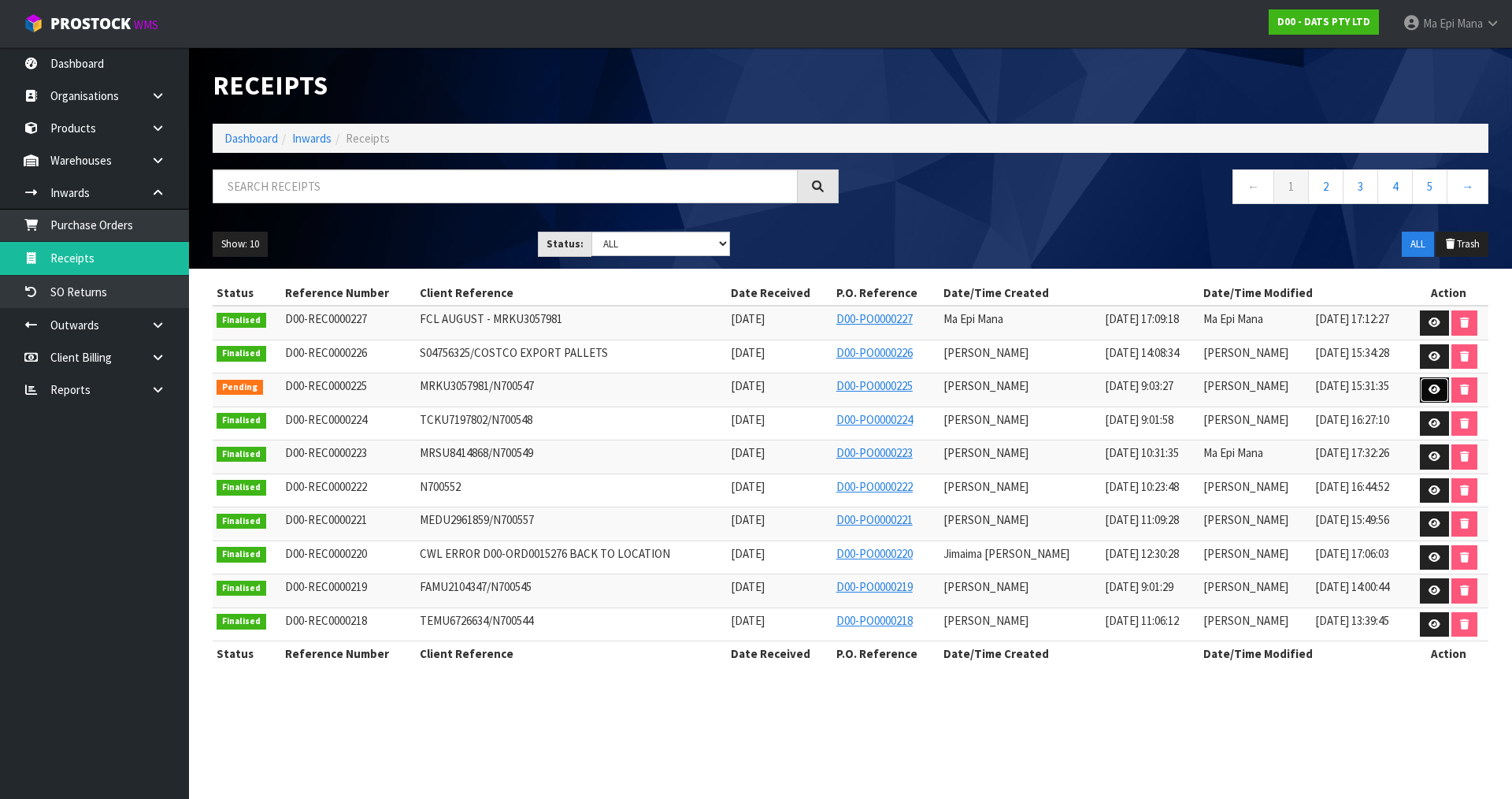
click at [1431, 388] on icon at bounding box center [1434, 390] width 12 height 10
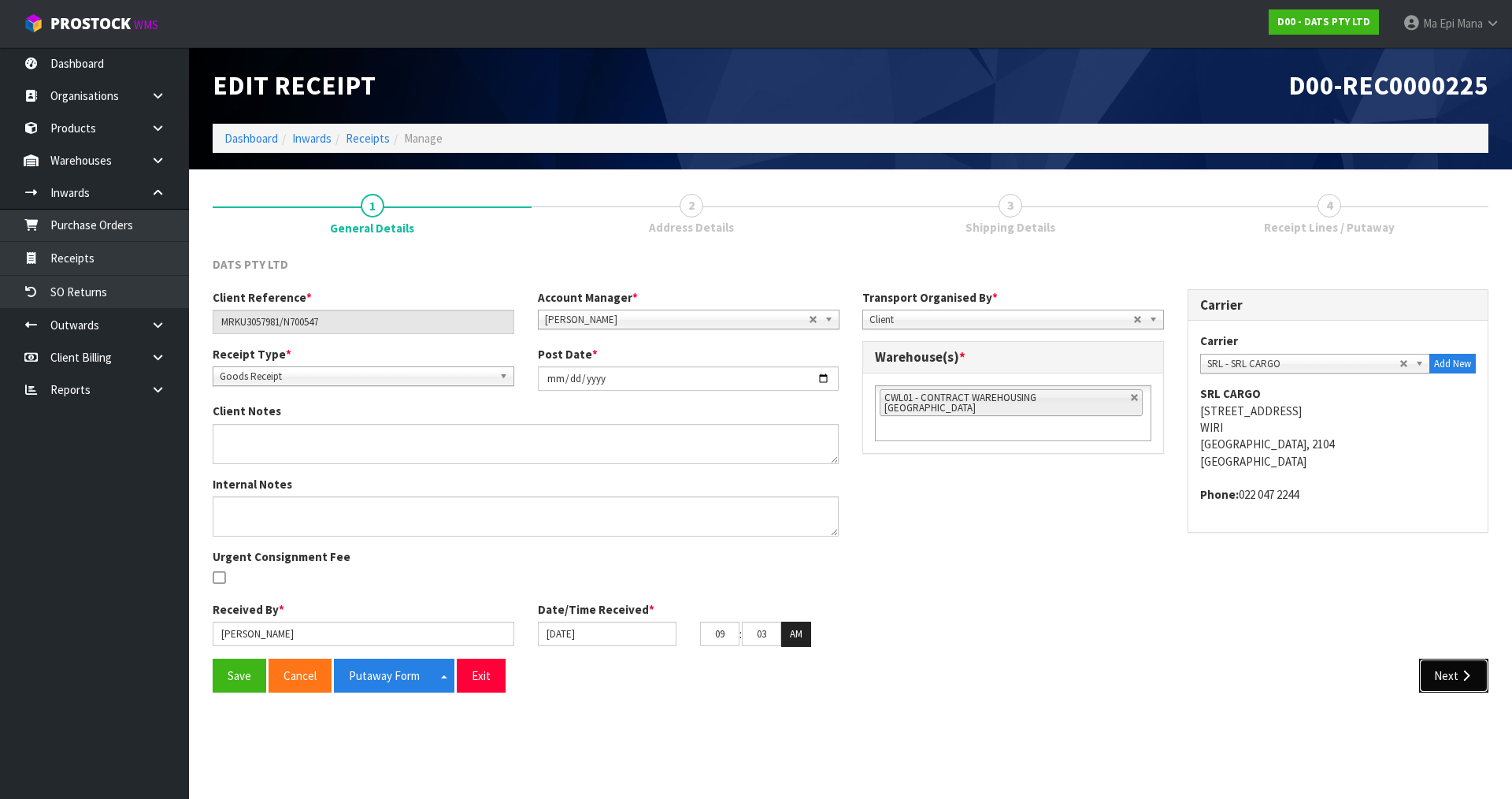
click at [1446, 672] on button "Next" at bounding box center [1453, 675] width 69 height 33
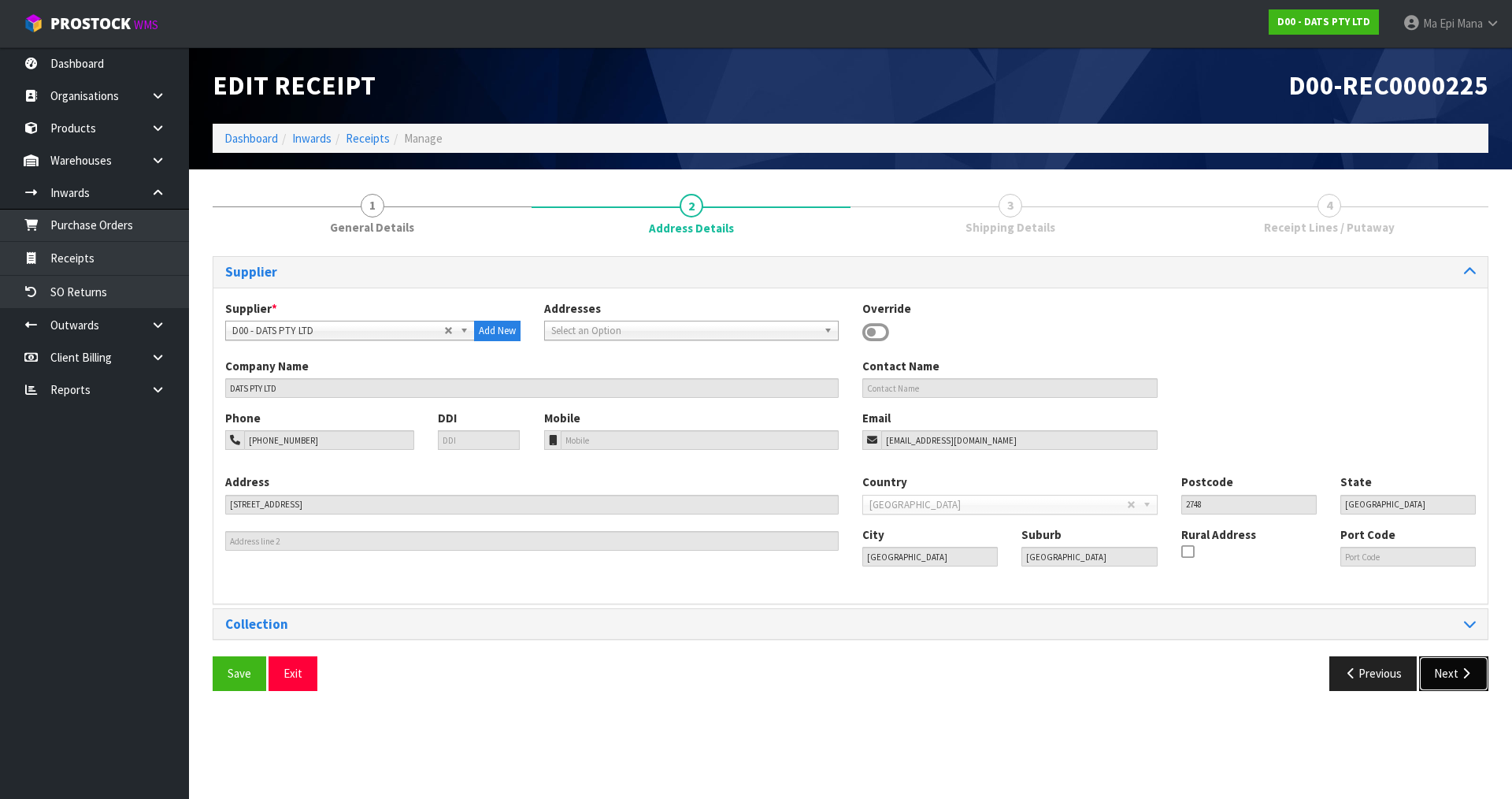
click at [1465, 671] on icon "button" at bounding box center [1465, 673] width 15 height 12
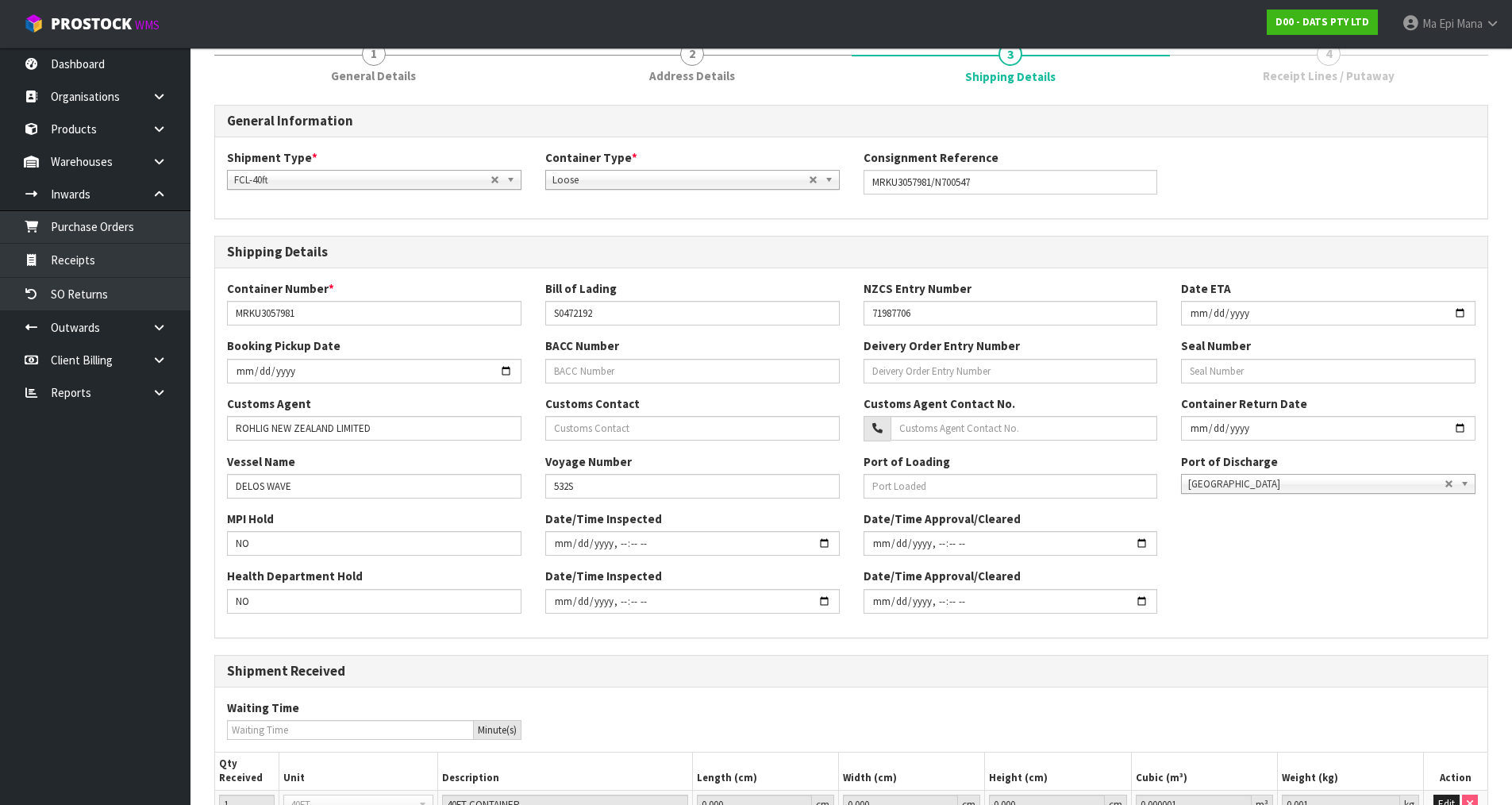
scroll to position [301, 0]
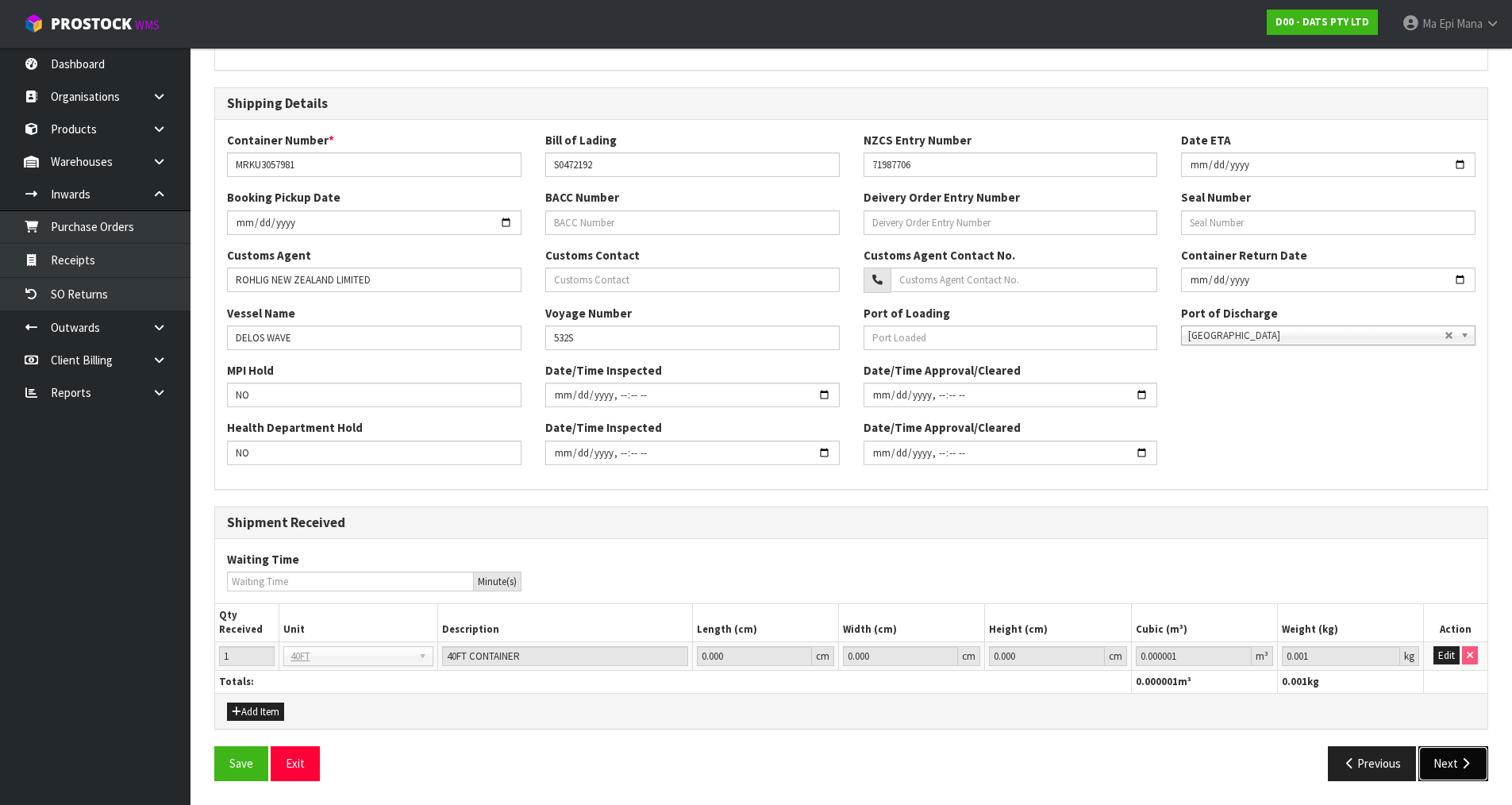
click at [1461, 770] on button "Next" at bounding box center [1453, 762] width 69 height 34
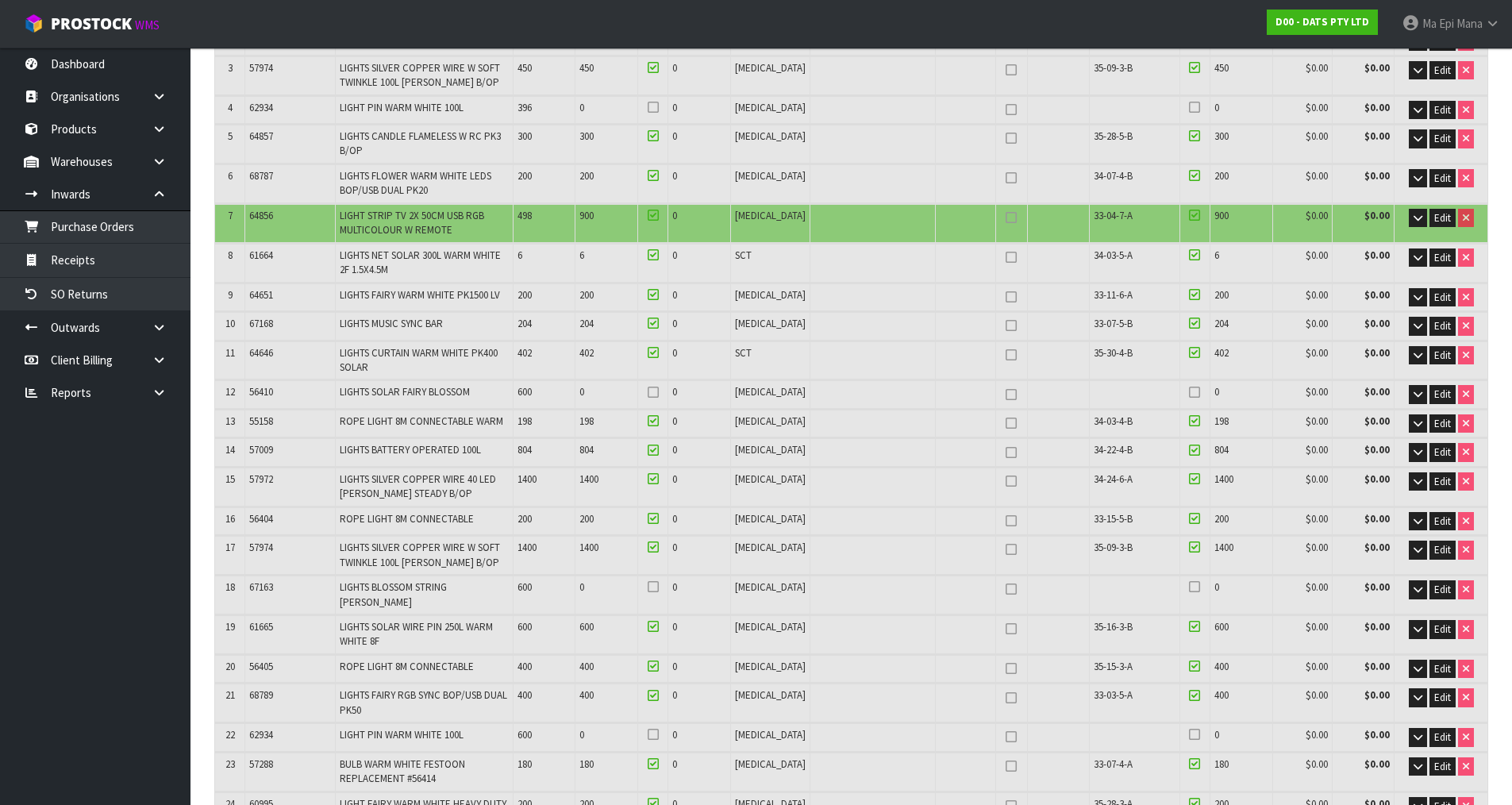
scroll to position [397, 0]
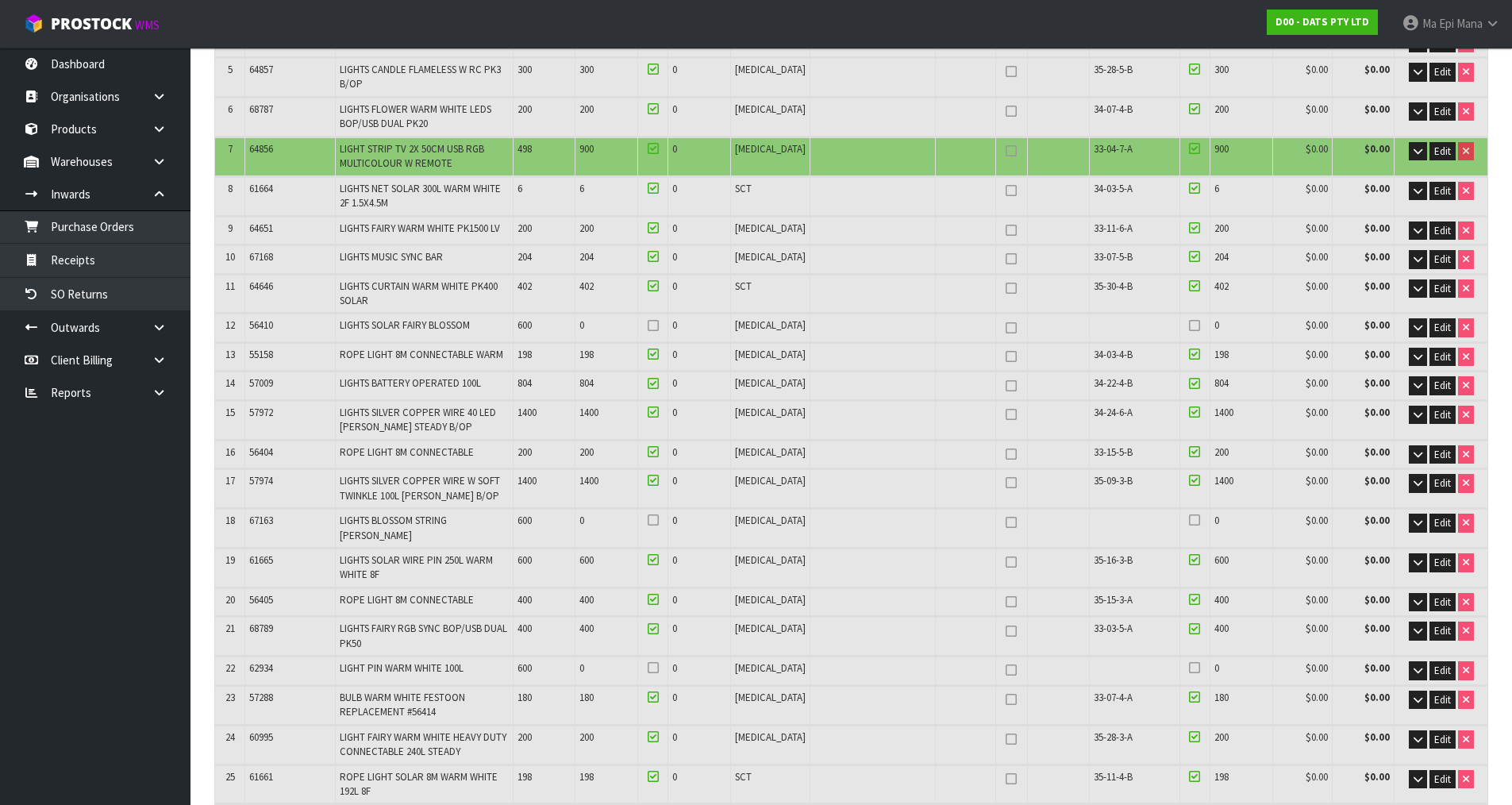
click at [257, 148] on span "64856" at bounding box center [261, 149] width 24 height 14
copy tr "64856"
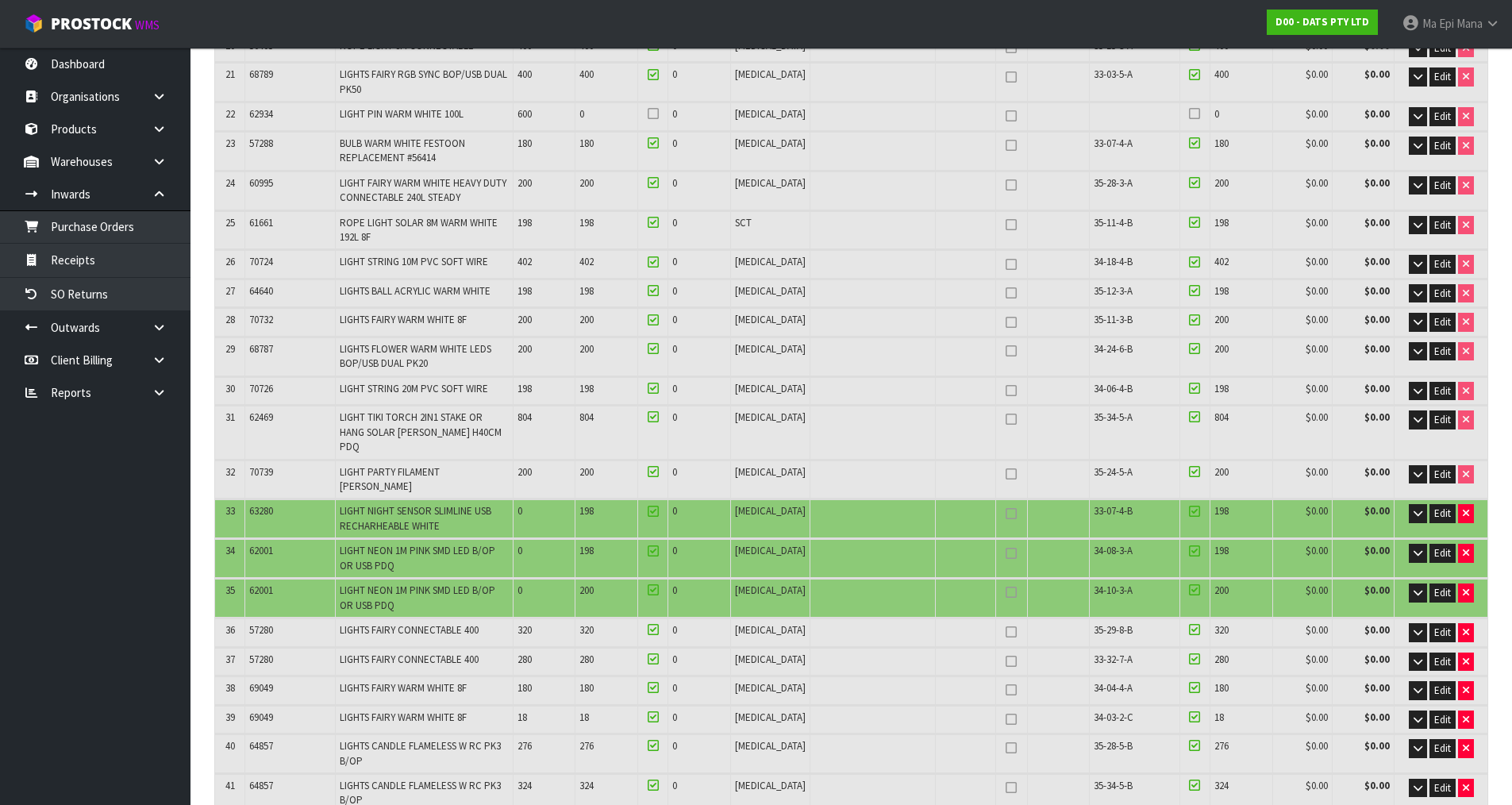
scroll to position [952, 0]
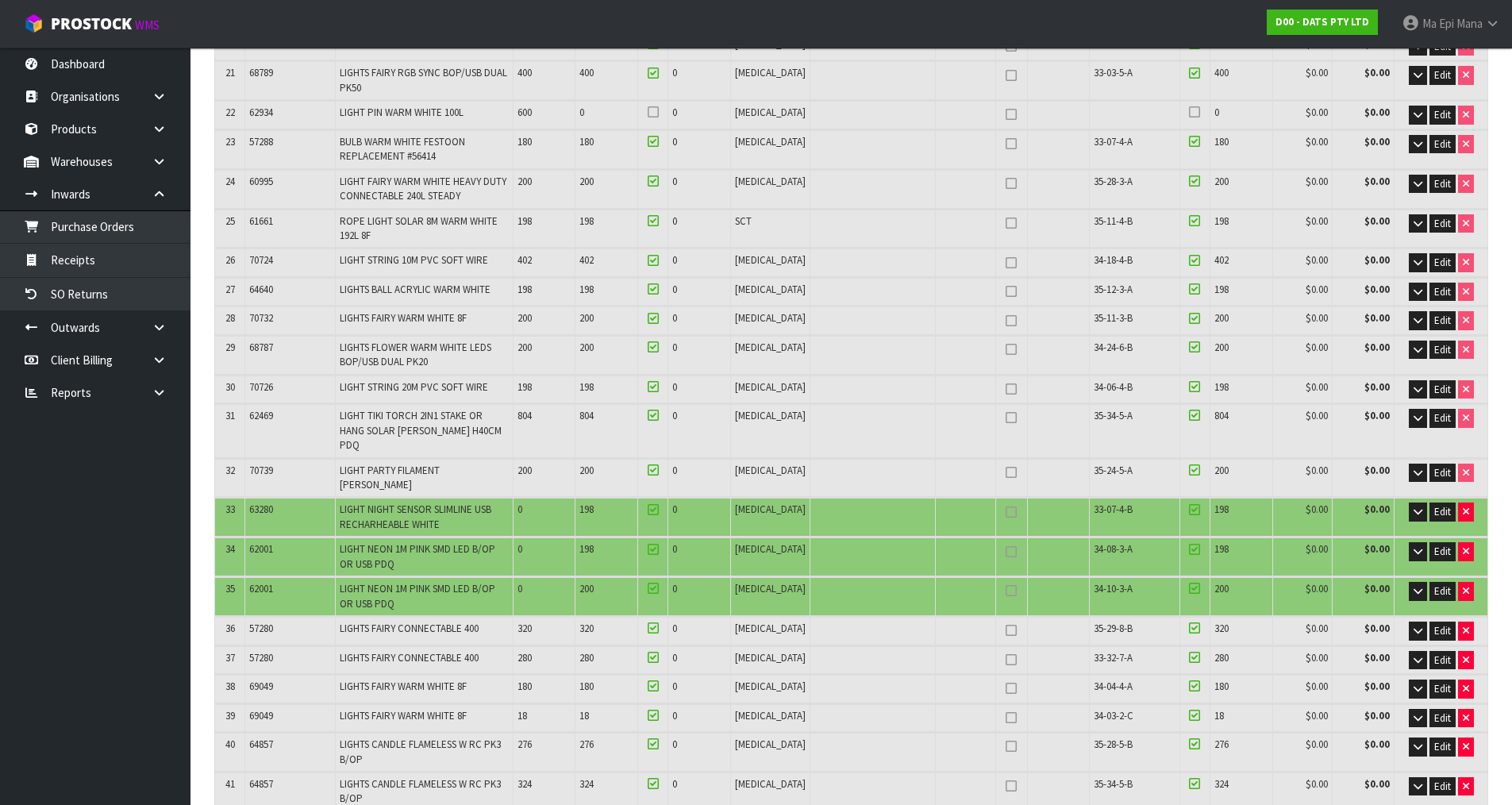
click at [262, 503] on span "63280" at bounding box center [261, 510] width 24 height 14
copy span "63280"
click at [273, 542] on span "62001" at bounding box center [261, 549] width 24 height 14
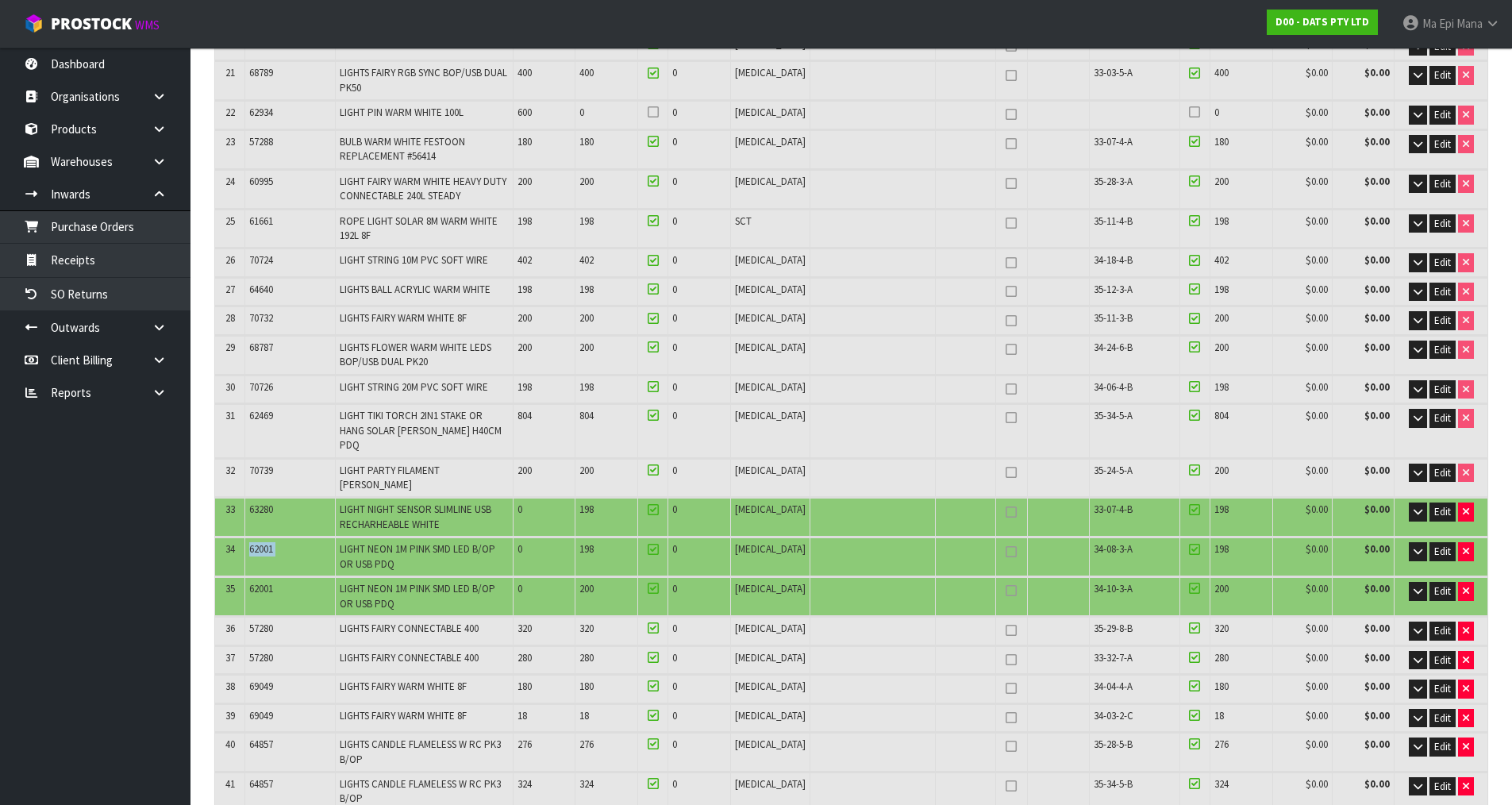
click at [273, 542] on span "62001" at bounding box center [261, 549] width 24 height 14
copy tr "62001"
click at [1431, 14] on link "Ma Epi Mana" at bounding box center [1451, 24] width 122 height 48
click at [1004, 305] on td "Dimensions * L 47 cm W 32 cm H 22 cm Cubic * 0.033088 m³ Weight * 8.75 kg Edit …" at bounding box center [851, 306] width 1272 height 2
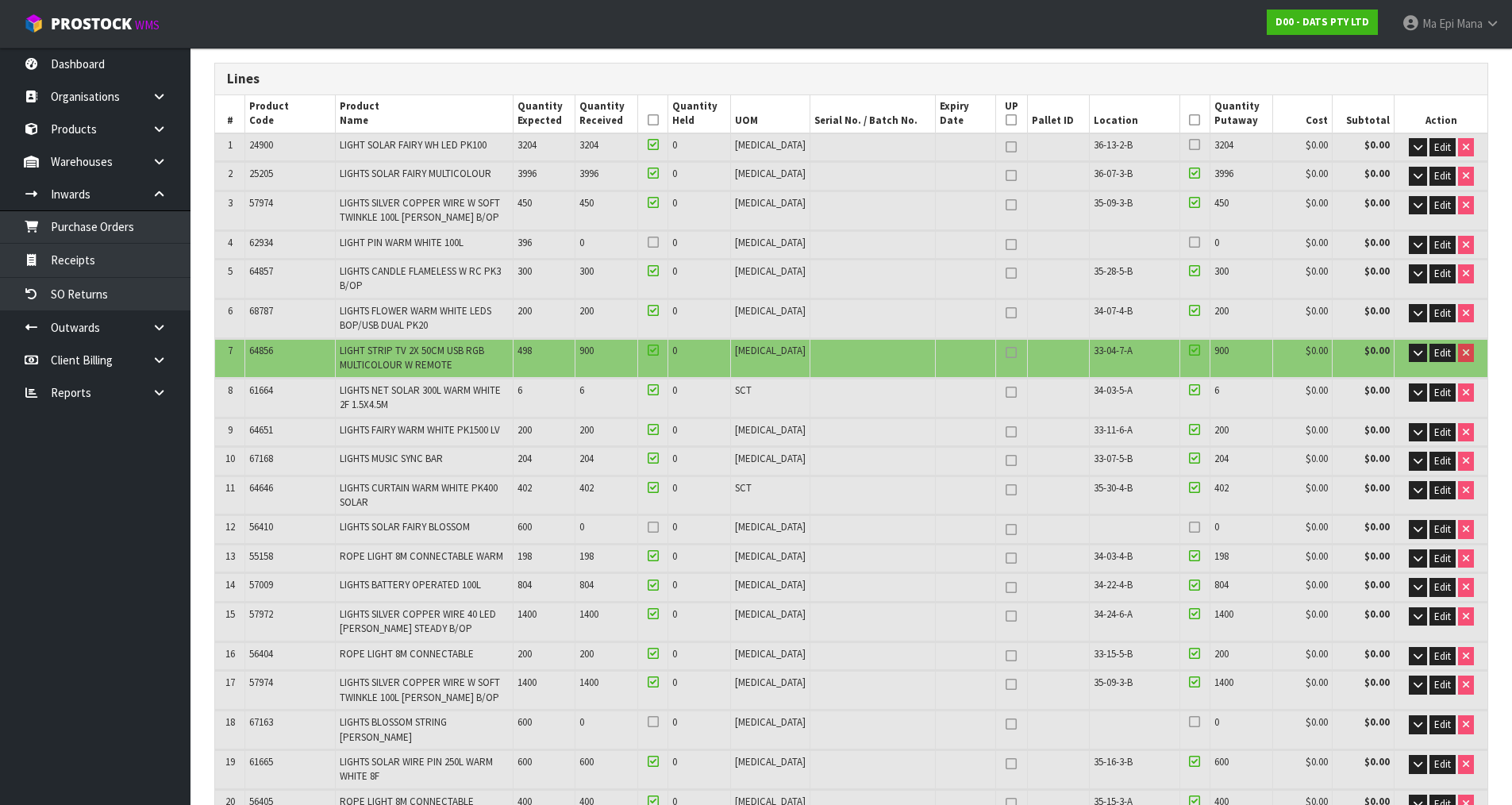
scroll to position [0, 0]
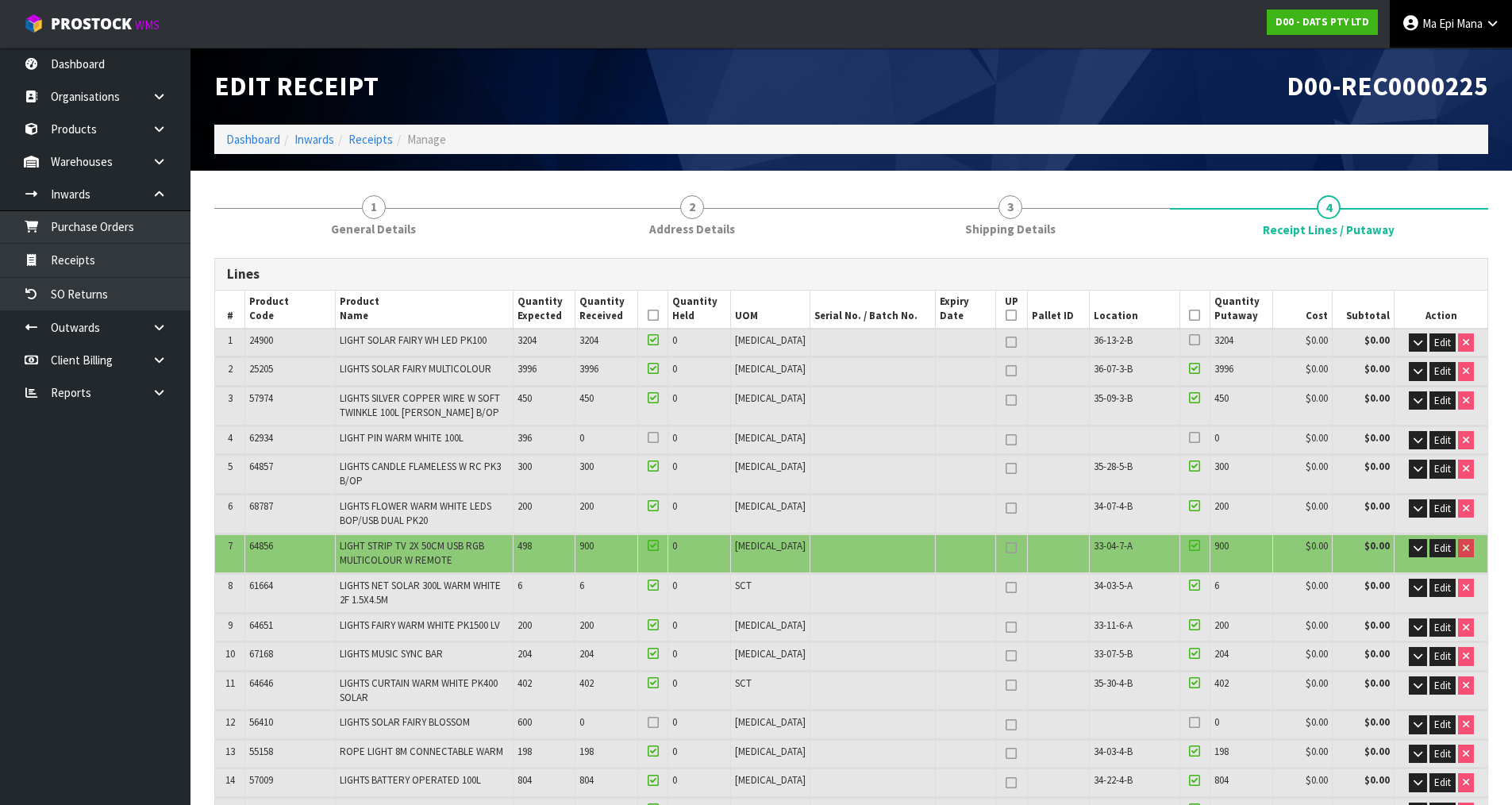
click at [1458, 24] on span "Mana" at bounding box center [1469, 23] width 26 height 15
click at [1447, 65] on link "Logout" at bounding box center [1449, 63] width 125 height 22
